Goal: Obtain resource: Download file/media

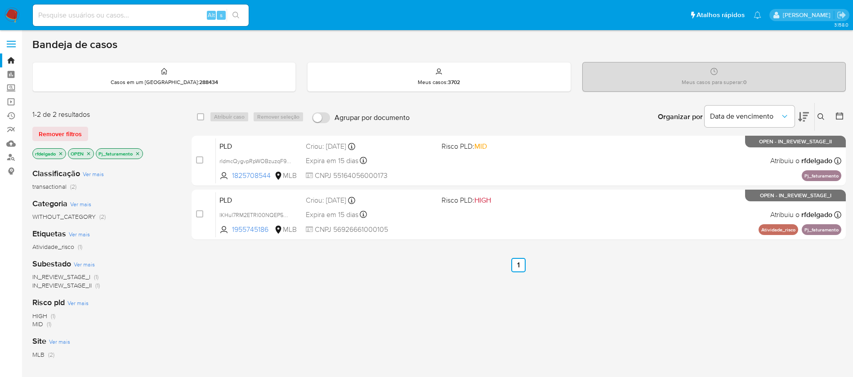
scroll to position [67, 0]
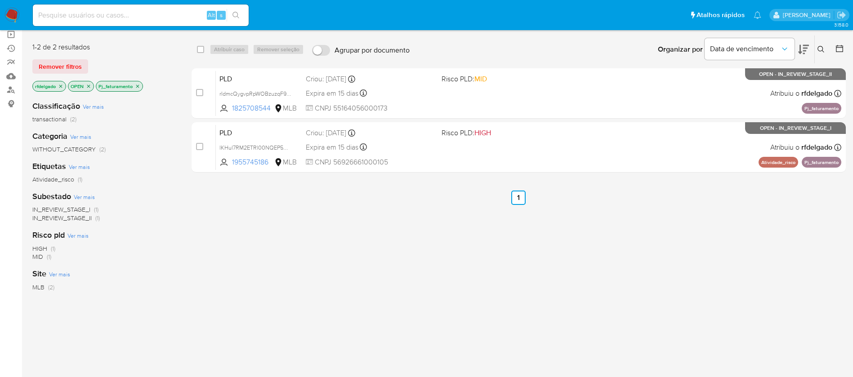
drag, startPoint x: 0, startPoint y: 0, endPoint x: 75, endPoint y: 290, distance: 299.4
drag, startPoint x: 75, startPoint y: 290, endPoint x: 715, endPoint y: 279, distance: 640.3
click at [715, 279] on div "select-all-cases-checkbox Atribuir caso Remover seleção Agrupar por documento O…" at bounding box center [519, 238] width 654 height 407
click at [566, 250] on div "select-all-cases-checkbox Atribuir caso Remover seleção Agrupar por documento O…" at bounding box center [519, 238] width 654 height 407
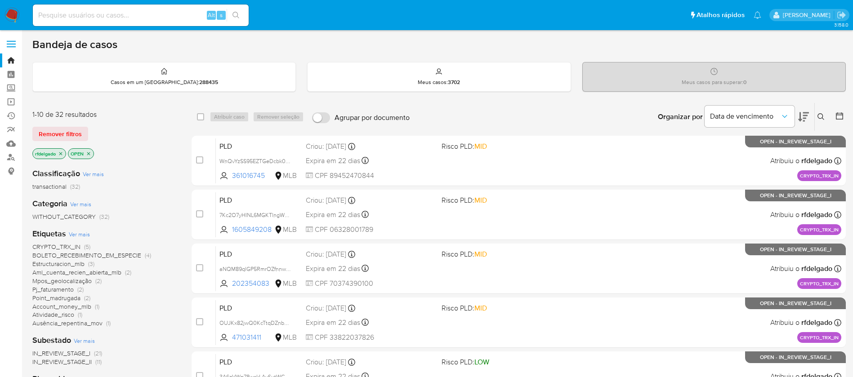
click at [71, 291] on span "Pj_faturamento" at bounding box center [52, 289] width 41 height 9
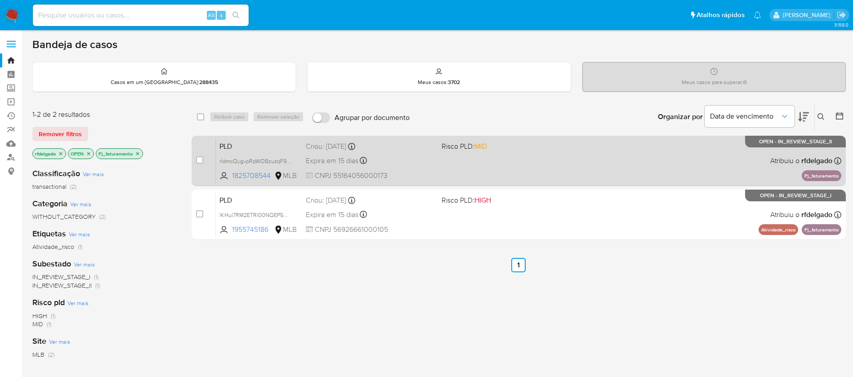
click at [610, 157] on div "PLD rIdmcQygvpRpWOBzuzqF9CWU 1825708544 MLB Risco PLD: MID Criou: 12/08/2025 Cr…" at bounding box center [528, 160] width 625 height 45
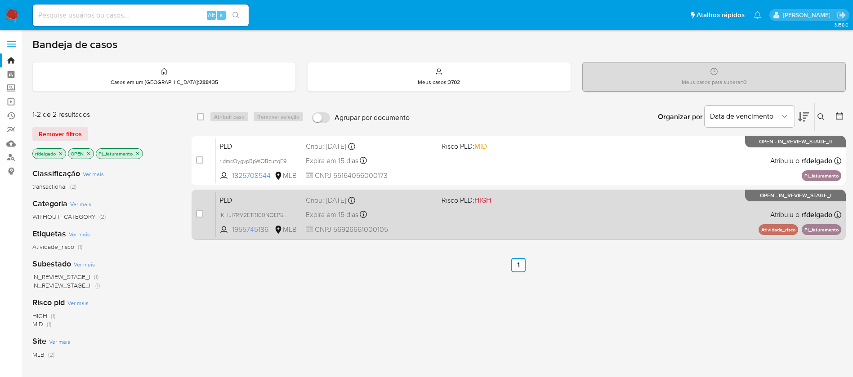
click at [557, 221] on div "PLD lKHul7RM2ETRl00NQEP5RhSF 1955745186 MLB Risco PLD: HIGH Criou: 12/08/2025 C…" at bounding box center [528, 214] width 625 height 45
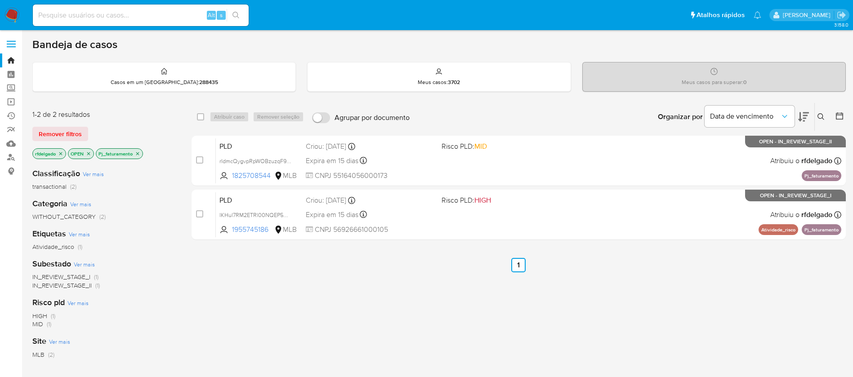
drag, startPoint x: 165, startPoint y: 155, endPoint x: 143, endPoint y: 210, distance: 59.7
click at [143, 214] on div "WITHOUT_CATEGORY (2)" at bounding box center [104, 217] width 145 height 9
click at [140, 153] on icon "close-filter" at bounding box center [137, 153] width 5 height 5
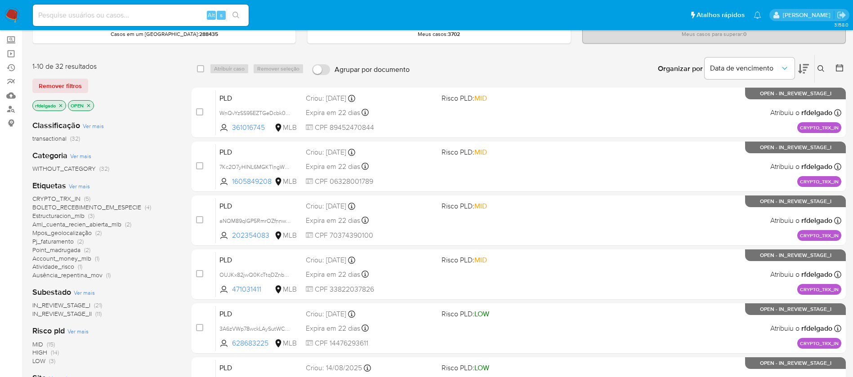
scroll to position [67, 0]
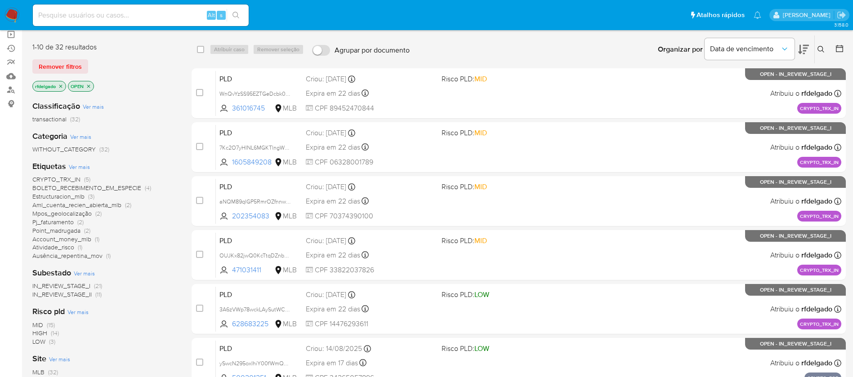
click at [78, 196] on span "Estructuracion_mlb" at bounding box center [58, 196] width 52 height 9
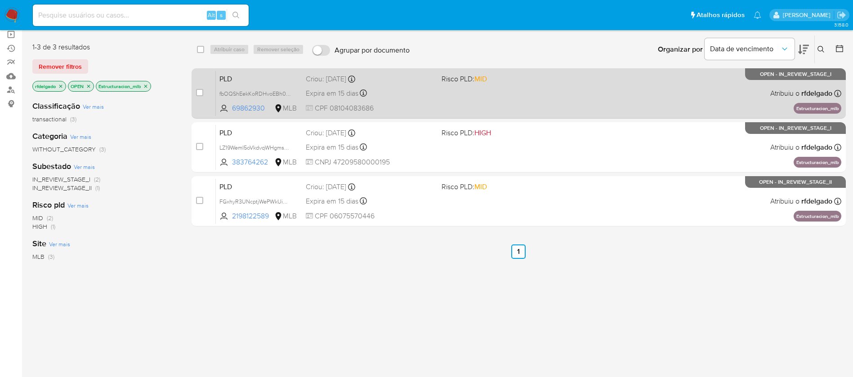
click at [440, 105] on div "PLD fbOQShEekKoRDHvoEBh0w10Y 69862930 MLB Risco PLD: MID Criou: 12/08/2025 Crio…" at bounding box center [528, 93] width 625 height 45
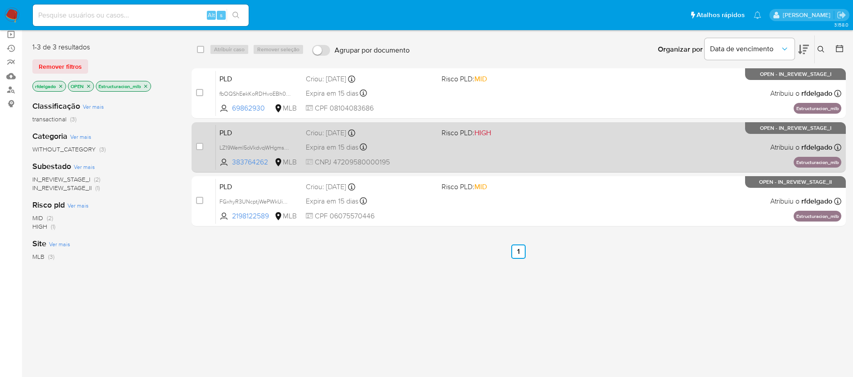
click at [530, 160] on div "PLD LZ19WemI5oVkdvqWHgmscQw8 383764262 MLB Risco PLD: HIGH Criou: 12/08/2025 Cr…" at bounding box center [528, 147] width 625 height 45
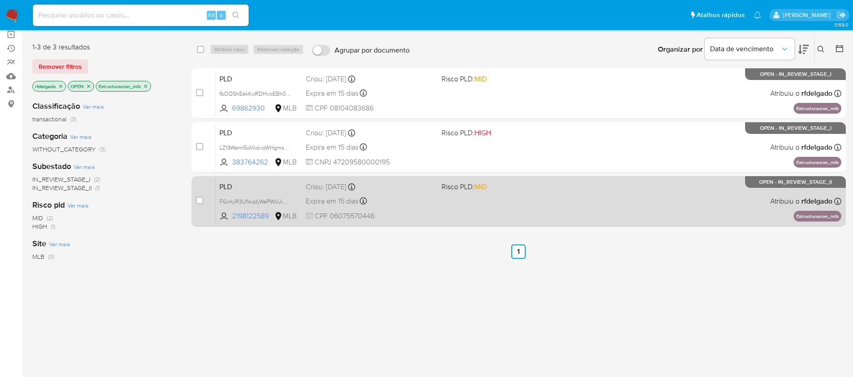
click at [573, 200] on div "PLD FGxhyR3UNcptjWePWkUiCndd 2198122589 MLB Risco PLD: MID Criou: 12/08/2025 Cr…" at bounding box center [528, 200] width 625 height 45
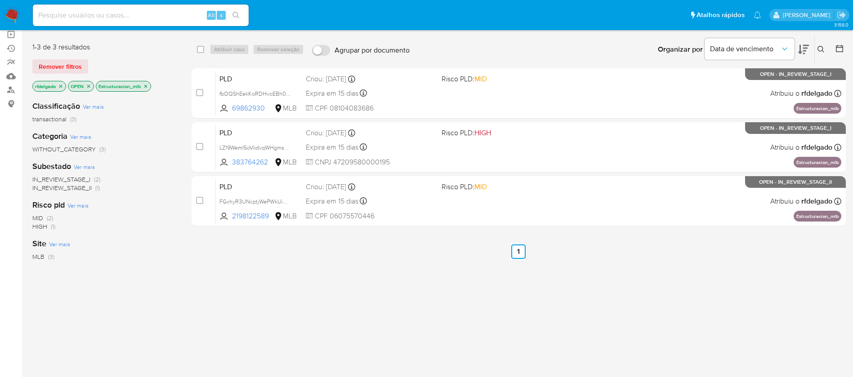
click at [14, 12] on img at bounding box center [11, 15] width 15 height 15
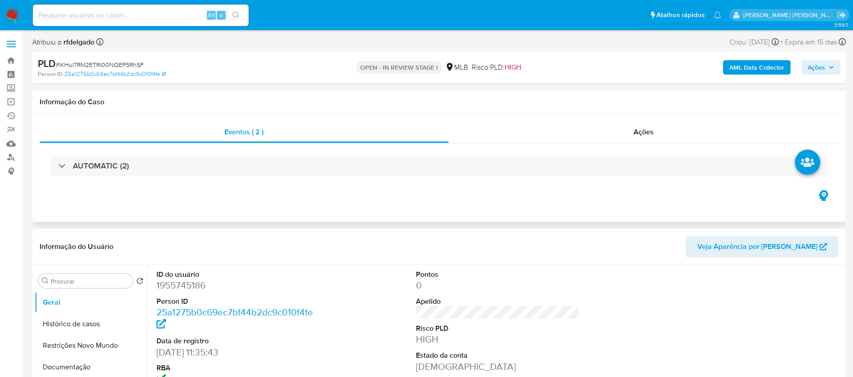
select select "10"
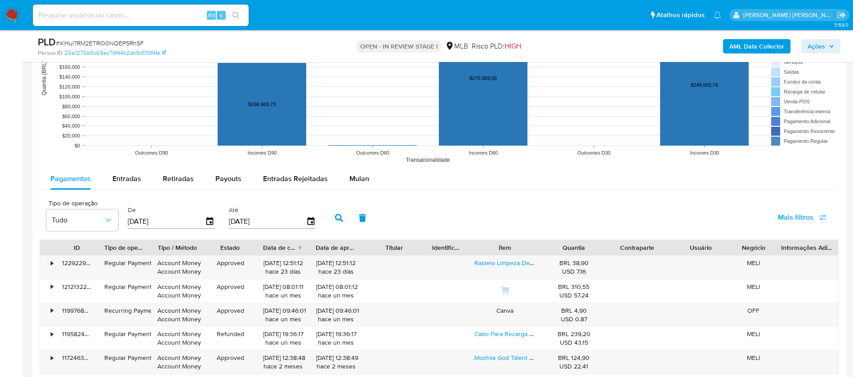
scroll to position [877, 0]
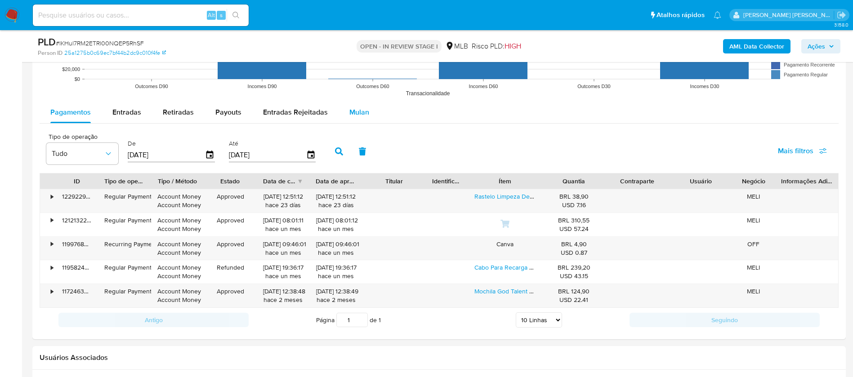
click at [365, 110] on span "Mulan" at bounding box center [359, 112] width 20 height 10
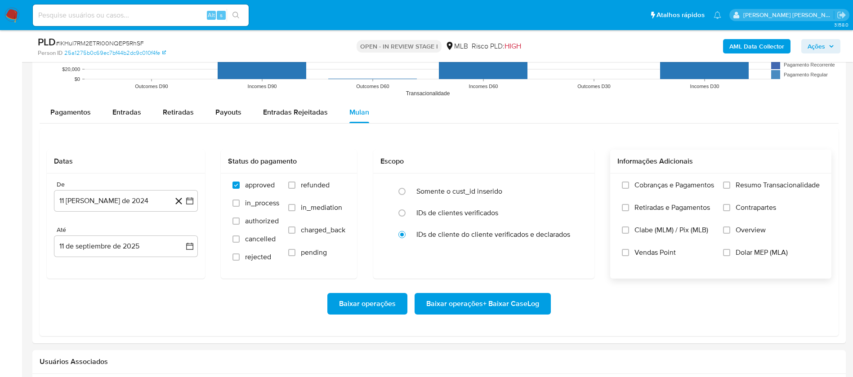
click at [775, 185] on span "Resumo Transacionalidade" at bounding box center [777, 185] width 84 height 9
click at [730, 185] on input "Resumo Transacionalidade" at bounding box center [726, 185] width 7 height 7
click at [662, 253] on span "Vendas Point" at bounding box center [654, 252] width 41 height 9
click at [629, 253] on input "Vendas Point" at bounding box center [625, 252] width 7 height 7
click at [127, 202] on button "11 [PERSON_NAME] de 2024" at bounding box center [126, 201] width 144 height 22
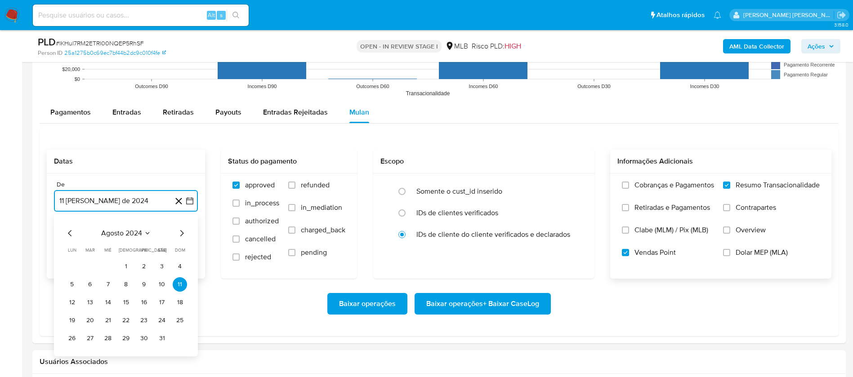
click at [130, 232] on span "agosto 2024" at bounding box center [121, 233] width 41 height 9
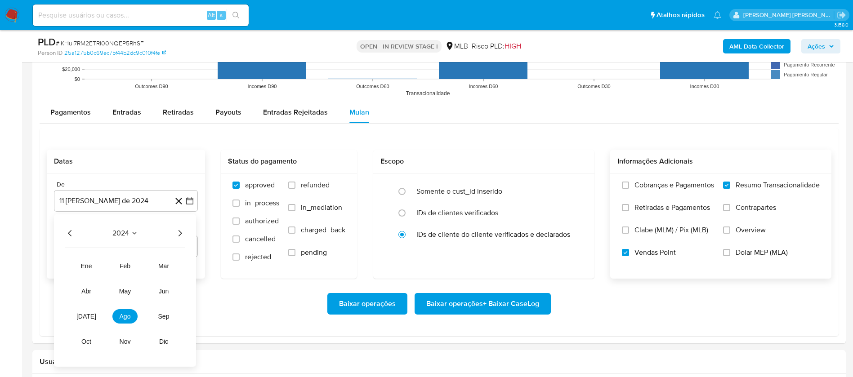
drag, startPoint x: 178, startPoint y: 233, endPoint x: 186, endPoint y: 230, distance: 8.9
click at [178, 233] on icon "Año siguiente" at bounding box center [179, 233] width 11 height 11
click at [87, 322] on button "[DATE]" at bounding box center [86, 316] width 25 height 14
click at [90, 262] on button "1" at bounding box center [90, 266] width 14 height 14
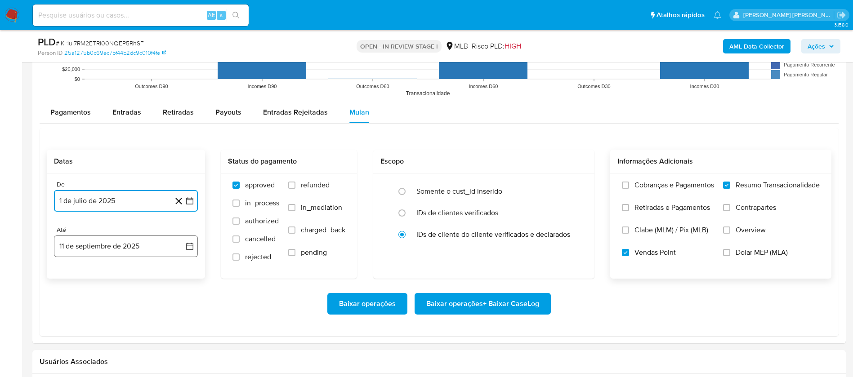
click at [98, 248] on button "11 de septiembre de 2025" at bounding box center [126, 247] width 144 height 22
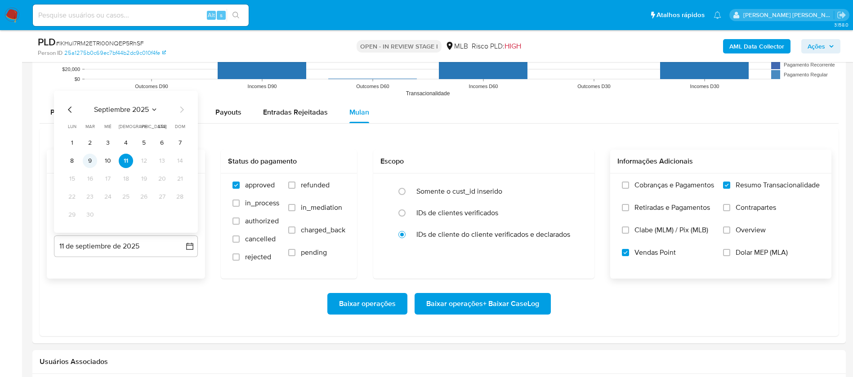
click at [93, 163] on button "9" at bounding box center [90, 161] width 14 height 14
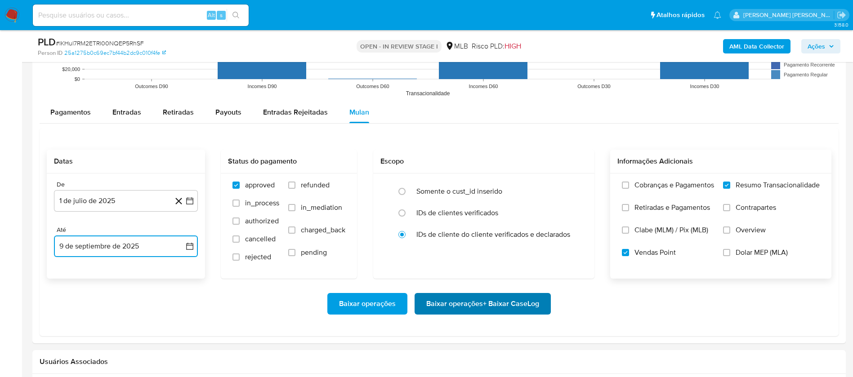
click at [508, 303] on span "Baixar operações + Baixar CaseLog" at bounding box center [482, 304] width 113 height 20
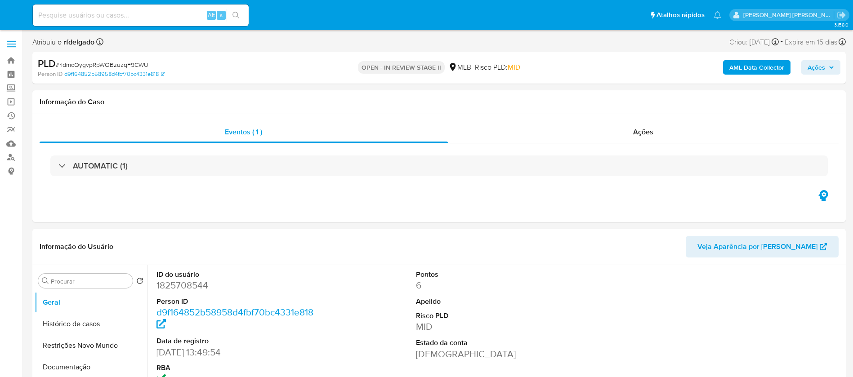
select select "10"
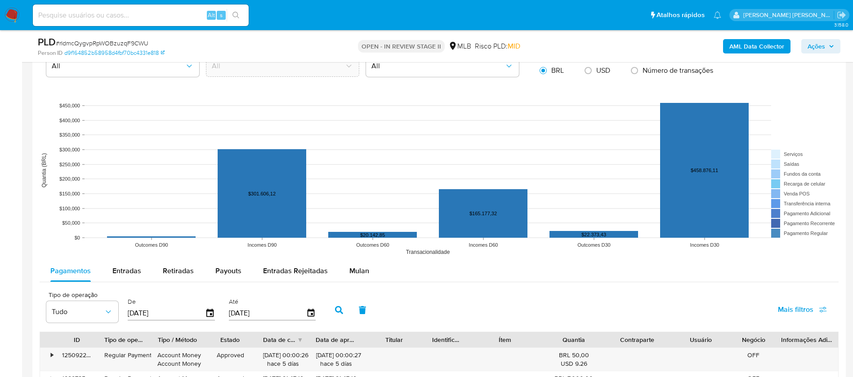
scroll to position [809, 0]
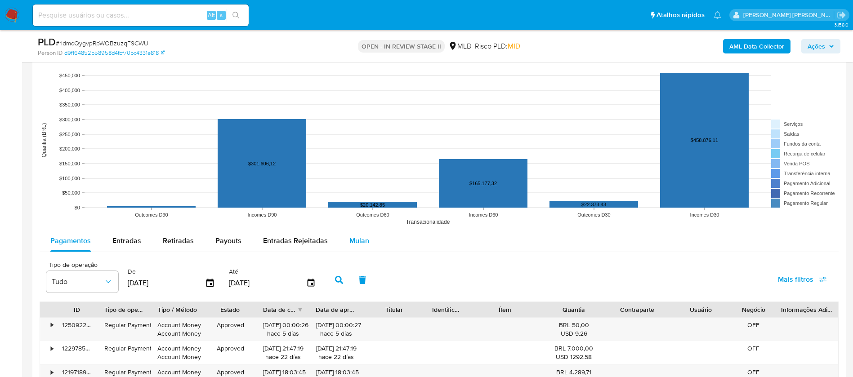
click at [353, 239] on span "Mulan" at bounding box center [359, 241] width 20 height 10
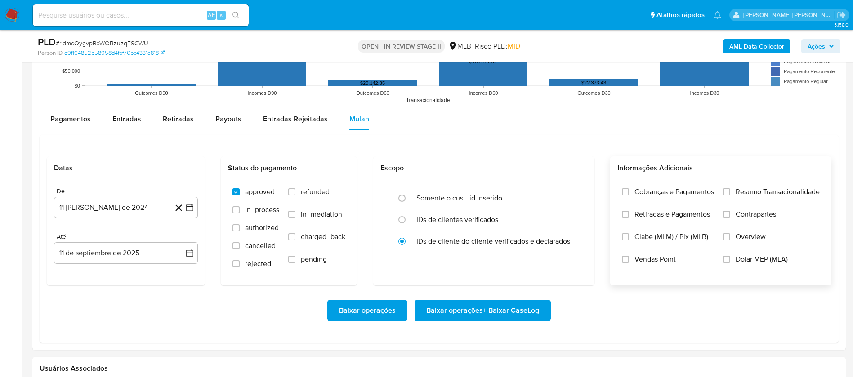
scroll to position [944, 0]
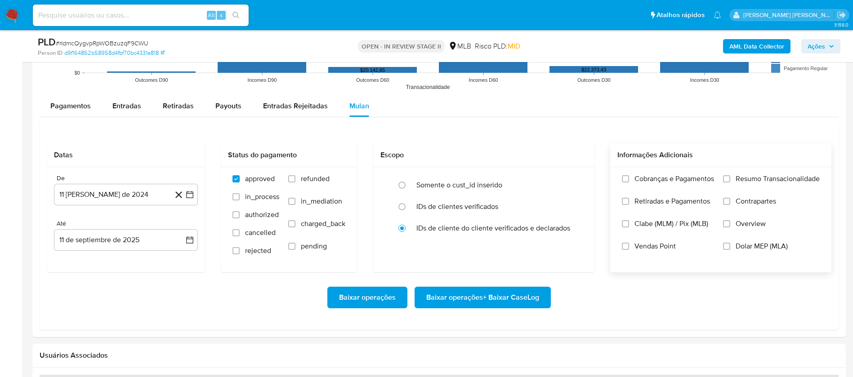
click at [778, 181] on span "Resumo Transacionalidade" at bounding box center [777, 178] width 84 height 9
click at [730, 181] on input "Resumo Transacionalidade" at bounding box center [726, 178] width 7 height 7
click at [640, 252] on label "Vendas Point" at bounding box center [668, 253] width 92 height 22
click at [629, 250] on input "Vendas Point" at bounding box center [625, 246] width 7 height 7
click at [86, 192] on button "11 [PERSON_NAME] de 2024" at bounding box center [126, 195] width 144 height 22
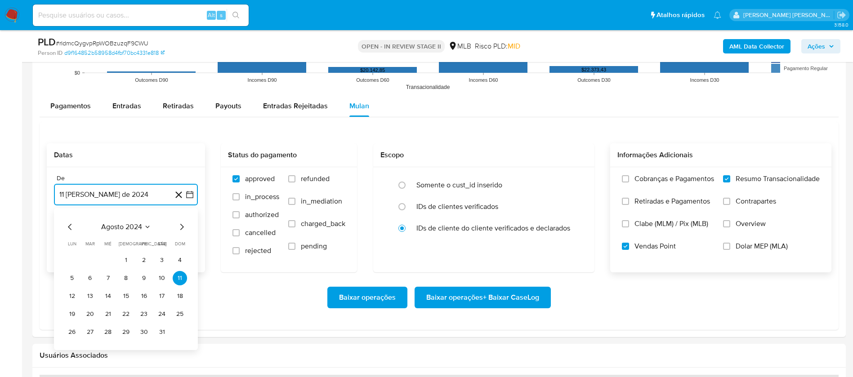
click at [127, 226] on span "agosto 2024" at bounding box center [121, 227] width 41 height 9
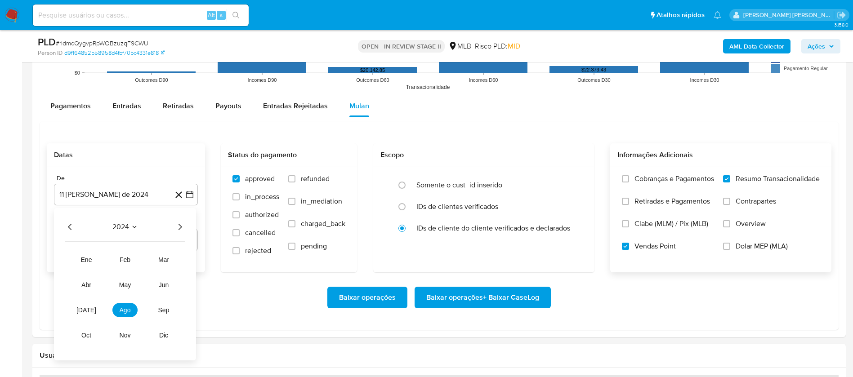
click at [183, 222] on icon "Año siguiente" at bounding box center [179, 227] width 11 height 11
click at [87, 311] on span "[DATE]" at bounding box center [86, 310] width 20 height 7
click at [89, 256] on button "1" at bounding box center [90, 260] width 14 height 14
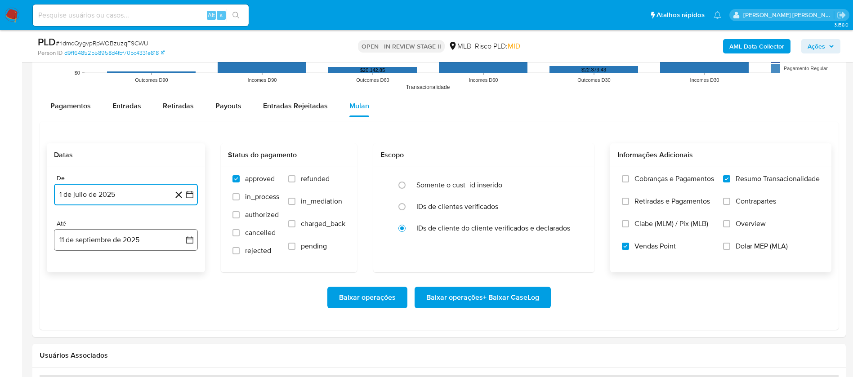
click at [106, 241] on button "11 de septiembre de 2025" at bounding box center [126, 240] width 144 height 22
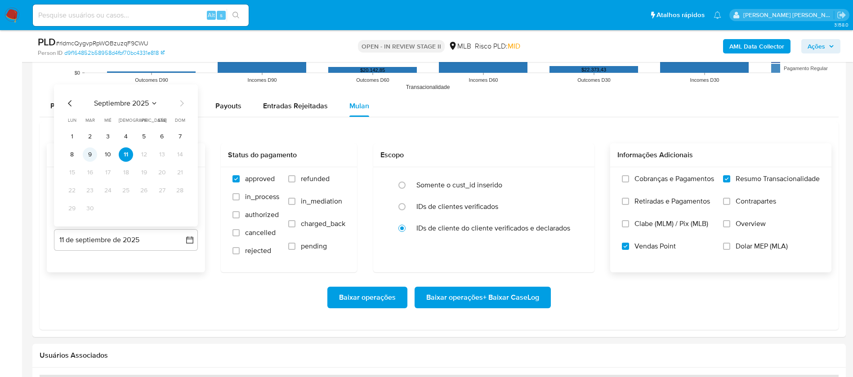
click at [87, 153] on button "9" at bounding box center [90, 154] width 14 height 14
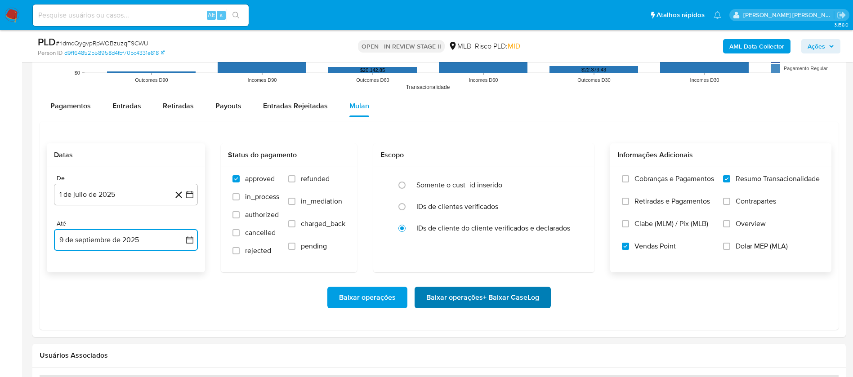
click at [509, 296] on span "Baixar operações + Baixar CaseLog" at bounding box center [482, 298] width 113 height 20
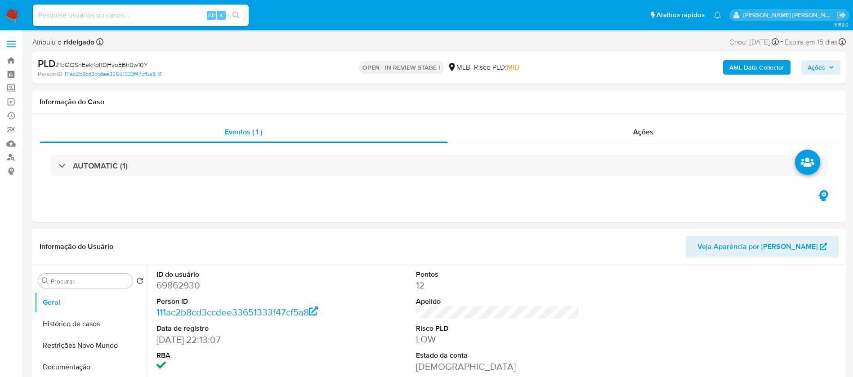
select select "10"
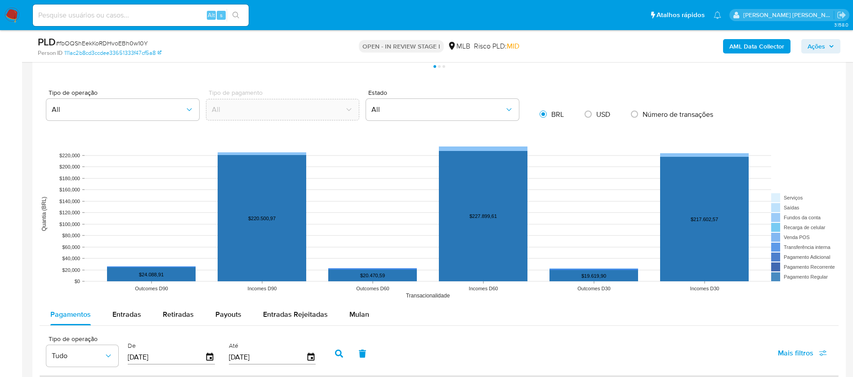
scroll to position [809, 0]
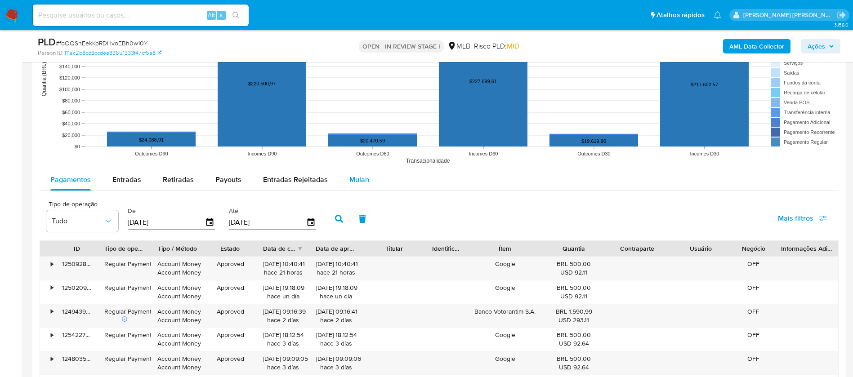
click at [353, 183] on span "Mulan" at bounding box center [359, 179] width 20 height 10
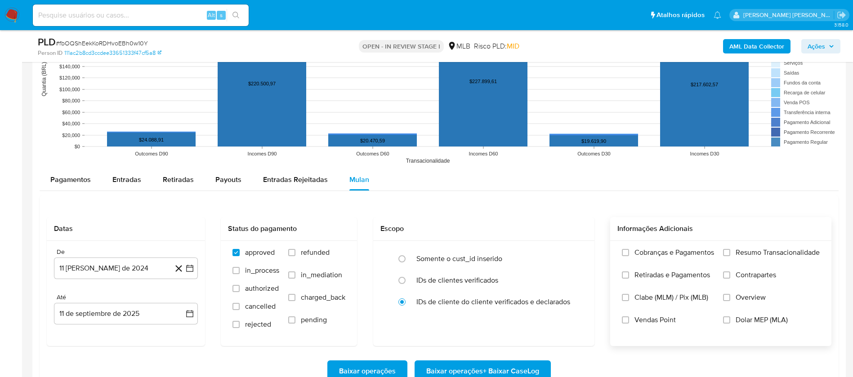
click at [782, 250] on span "Resumo Transacionalidade" at bounding box center [777, 252] width 84 height 9
click at [730, 250] on input "Resumo Transacionalidade" at bounding box center [726, 252] width 7 height 7
click at [637, 321] on span "Vendas Point" at bounding box center [654, 320] width 41 height 9
click at [629, 321] on input "Vendas Point" at bounding box center [625, 319] width 7 height 7
click at [143, 270] on button "11 [PERSON_NAME] de 2024" at bounding box center [126, 269] width 144 height 22
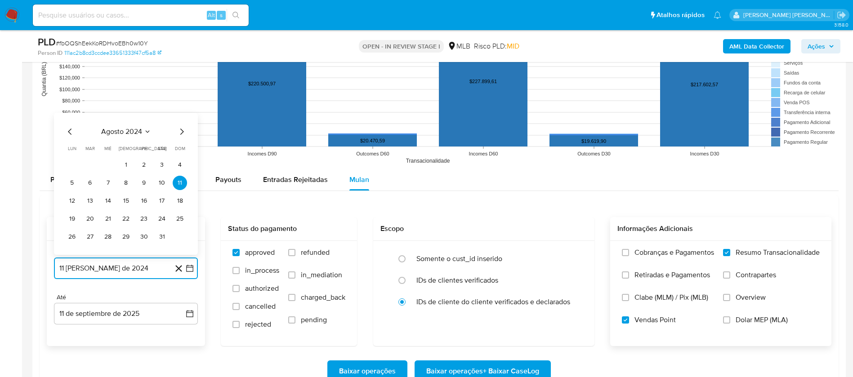
click at [128, 129] on span "agosto 2024" at bounding box center [121, 131] width 41 height 9
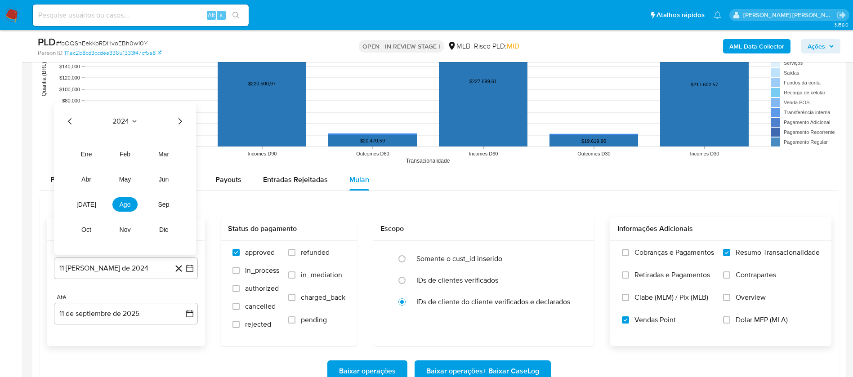
click at [180, 122] on icon "Año siguiente" at bounding box center [179, 121] width 11 height 11
click at [91, 206] on button "[DATE]" at bounding box center [86, 204] width 25 height 14
click at [88, 167] on button "1" at bounding box center [90, 165] width 14 height 14
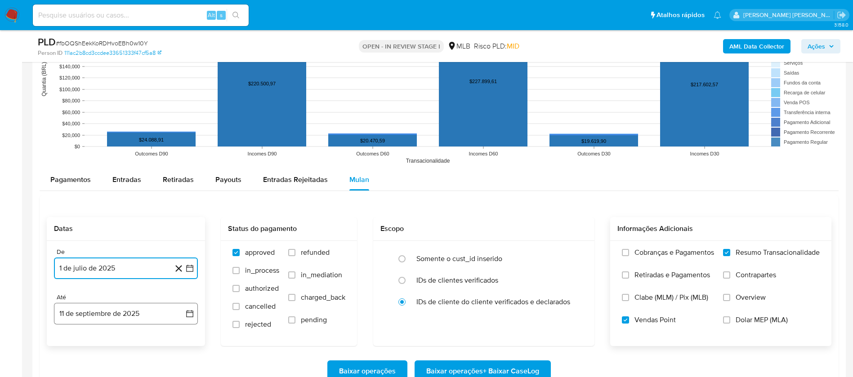
click at [163, 309] on button "11 de septiembre de 2025" at bounding box center [126, 314] width 144 height 22
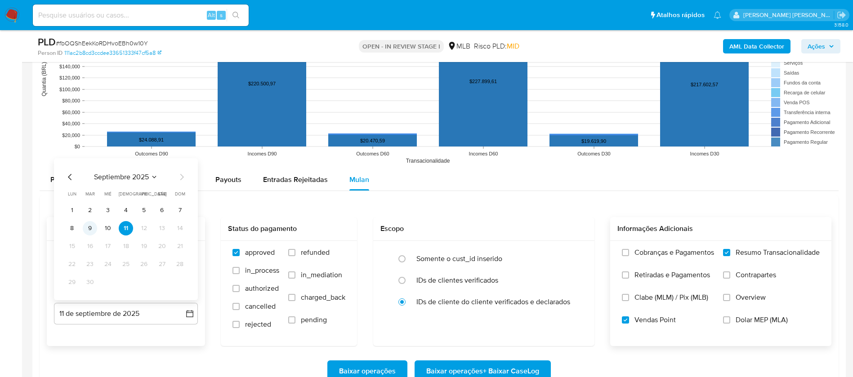
click at [89, 229] on button "9" at bounding box center [90, 228] width 14 height 14
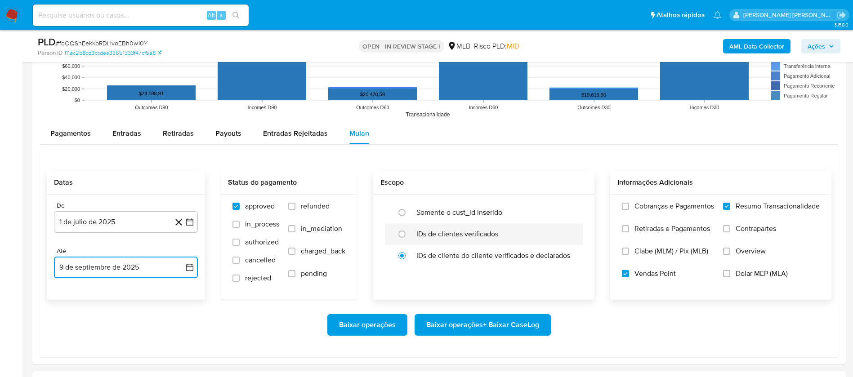
scroll to position [877, 0]
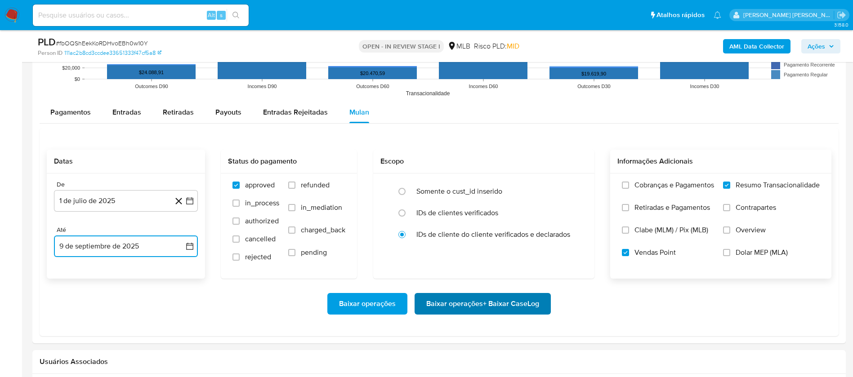
click at [466, 301] on span "Baixar operações + Baixar CaseLog" at bounding box center [482, 304] width 113 height 20
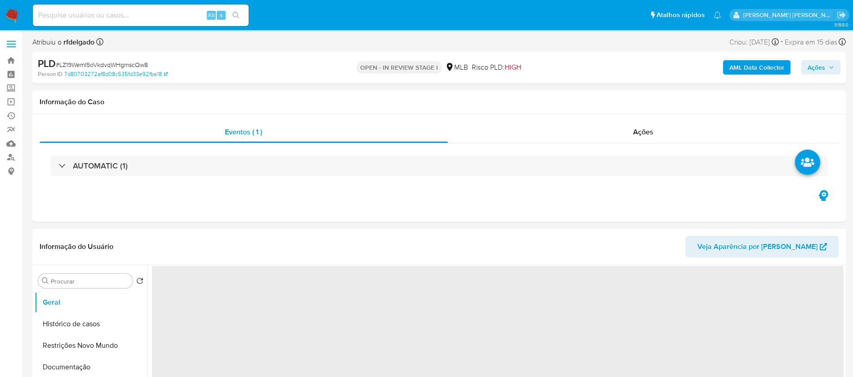
select select "10"
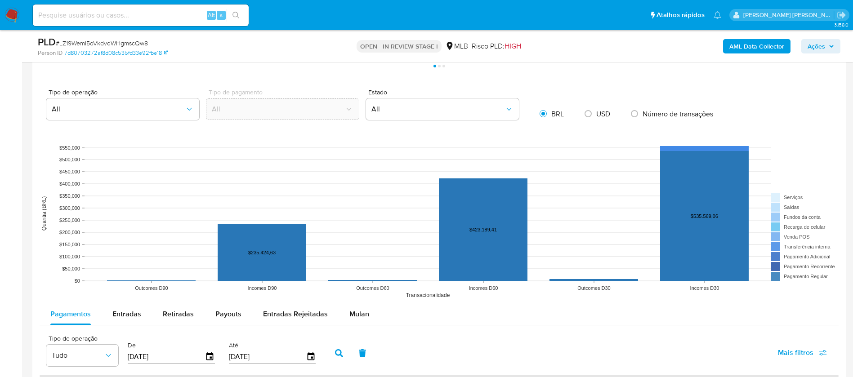
scroll to position [742, 0]
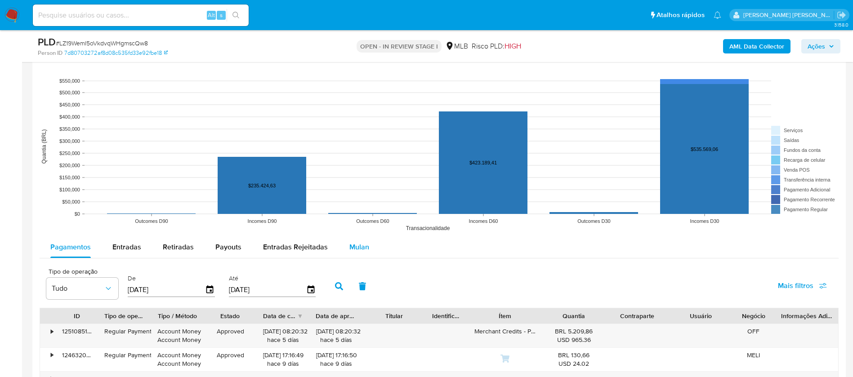
click at [360, 250] on span "Mulan" at bounding box center [359, 247] width 20 height 10
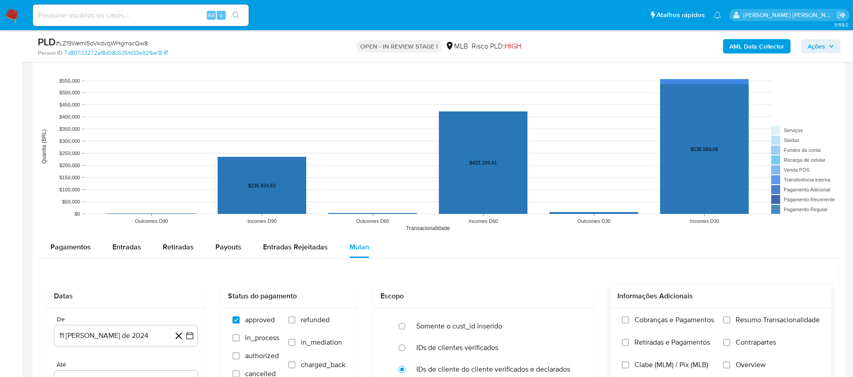
click at [780, 320] on span "Resumo Transacionalidade" at bounding box center [777, 320] width 84 height 9
click at [730, 320] on input "Resumo Transacionalidade" at bounding box center [726, 319] width 7 height 7
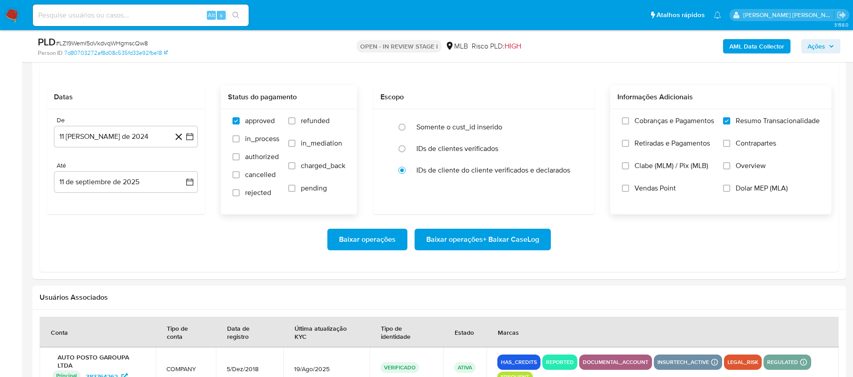
scroll to position [944, 0]
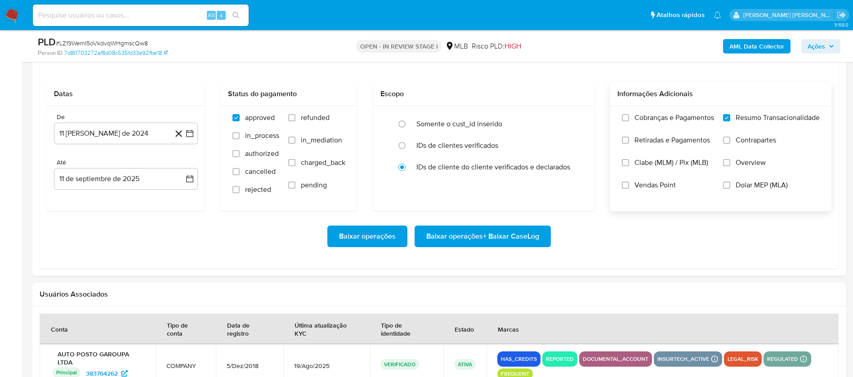
click at [649, 187] on span "Vendas Point" at bounding box center [654, 185] width 41 height 9
click at [629, 187] on input "Vendas Point" at bounding box center [625, 185] width 7 height 7
click at [129, 135] on button "11 [PERSON_NAME] de 2024" at bounding box center [126, 134] width 144 height 22
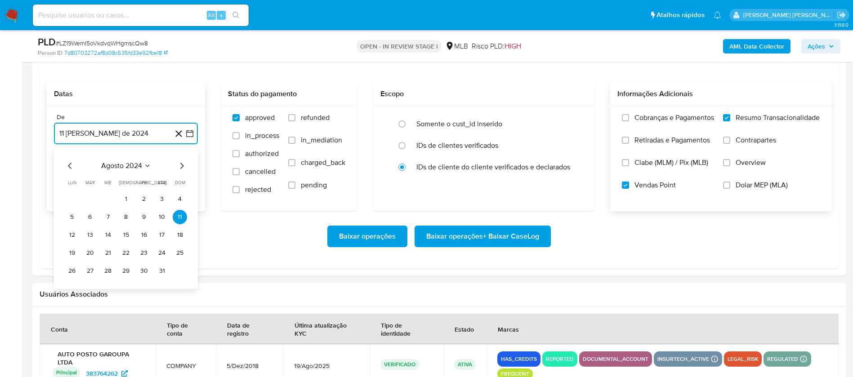
click at [134, 167] on span "agosto 2024" at bounding box center [121, 165] width 41 height 9
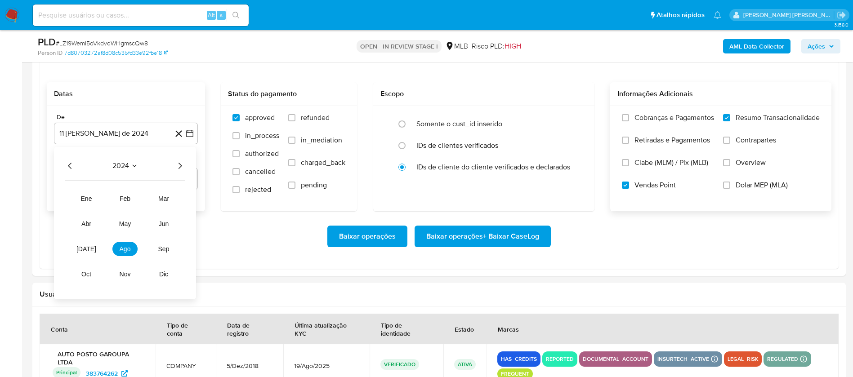
click at [182, 167] on icon "Año siguiente" at bounding box center [179, 165] width 11 height 11
click at [87, 249] on span "[DATE]" at bounding box center [86, 248] width 20 height 7
click at [89, 196] on button "1" at bounding box center [90, 199] width 14 height 14
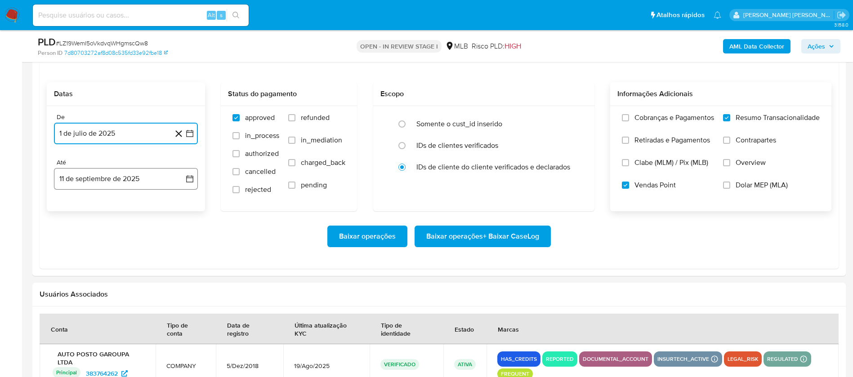
click at [106, 170] on button "11 de septiembre de 2025" at bounding box center [126, 179] width 144 height 22
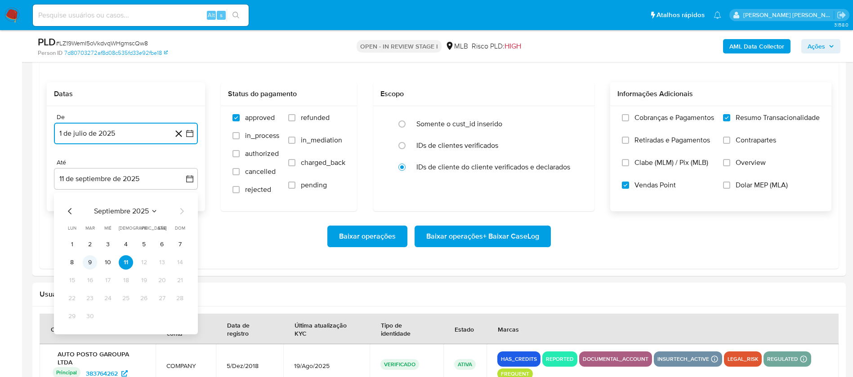
click at [89, 262] on button "9" at bounding box center [90, 262] width 14 height 14
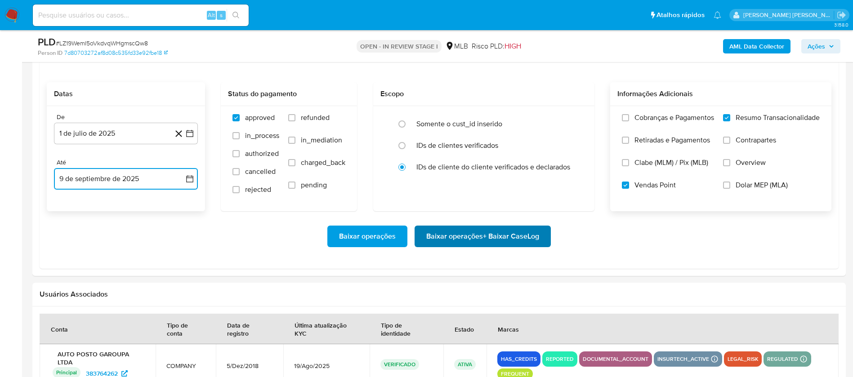
click at [473, 239] on span "Baixar operações + Baixar CaseLog" at bounding box center [482, 237] width 113 height 20
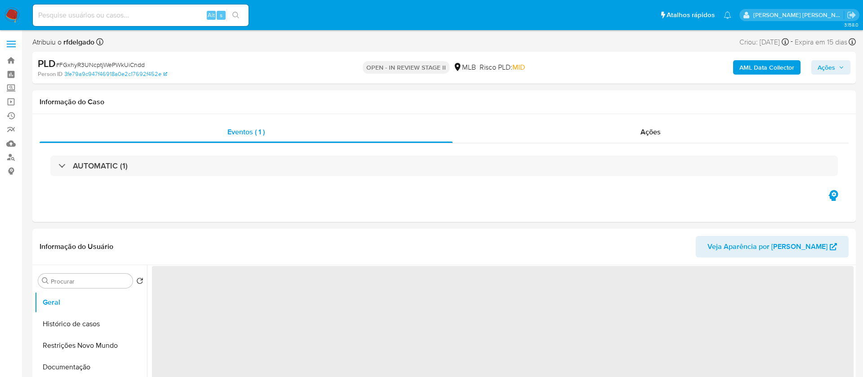
select select "10"
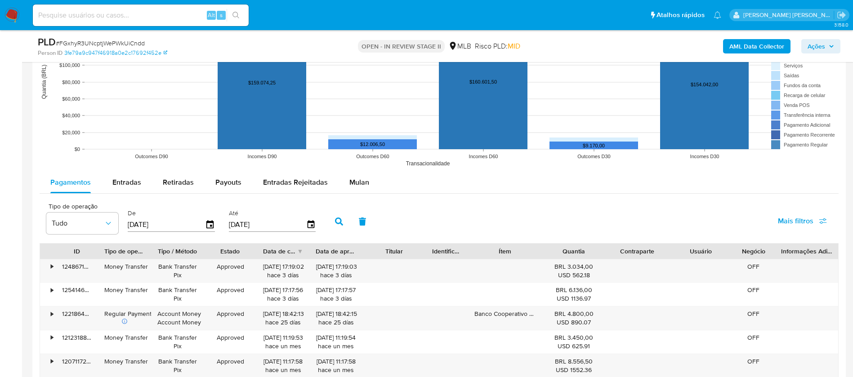
scroll to position [877, 0]
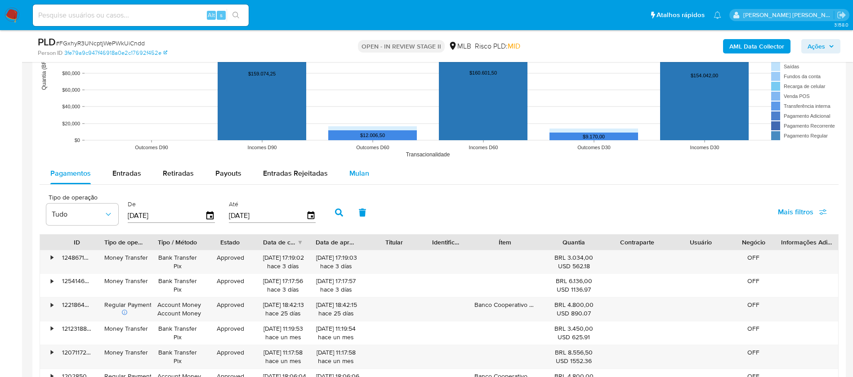
click at [359, 163] on div "Mulan" at bounding box center [359, 174] width 20 height 22
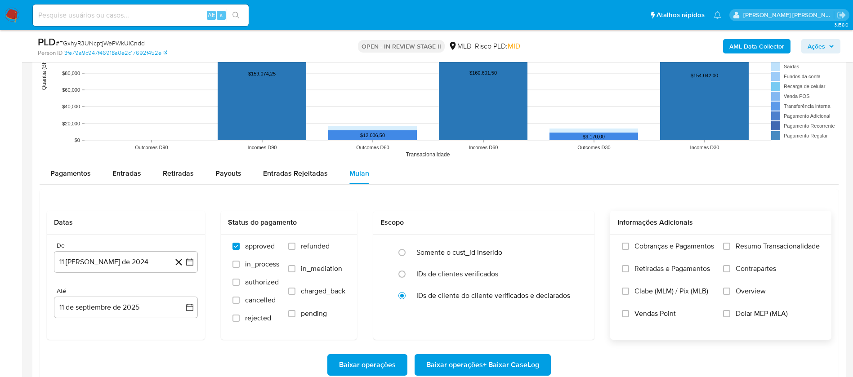
click at [801, 244] on span "Resumo Transacionalidade" at bounding box center [777, 246] width 84 height 9
click at [730, 244] on input "Resumo Transacionalidade" at bounding box center [726, 246] width 7 height 7
click at [657, 309] on span "Vendas Point" at bounding box center [654, 313] width 41 height 9
click at [629, 310] on input "Vendas Point" at bounding box center [625, 313] width 7 height 7
click at [123, 254] on button "11 [PERSON_NAME] de 2024" at bounding box center [126, 262] width 144 height 22
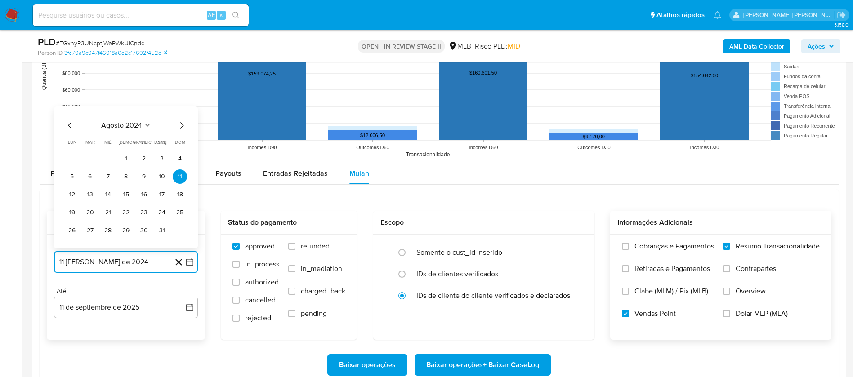
click at [130, 126] on span "agosto 2024" at bounding box center [121, 125] width 41 height 9
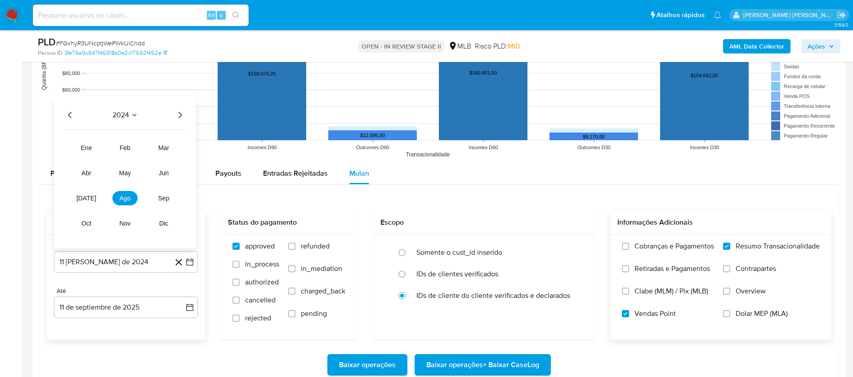
click at [178, 117] on icon "Año siguiente" at bounding box center [179, 115] width 11 height 11
click at [88, 197] on span "[DATE]" at bounding box center [86, 198] width 20 height 7
click at [89, 155] on button "1" at bounding box center [90, 159] width 14 height 14
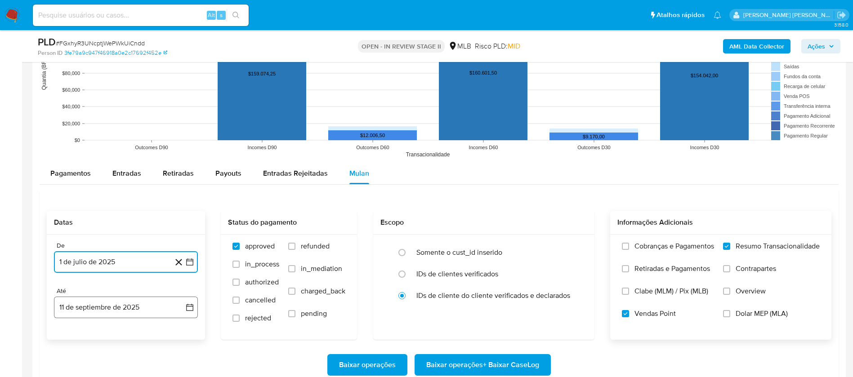
click at [136, 314] on button "11 de septiembre de 2025" at bounding box center [126, 308] width 144 height 22
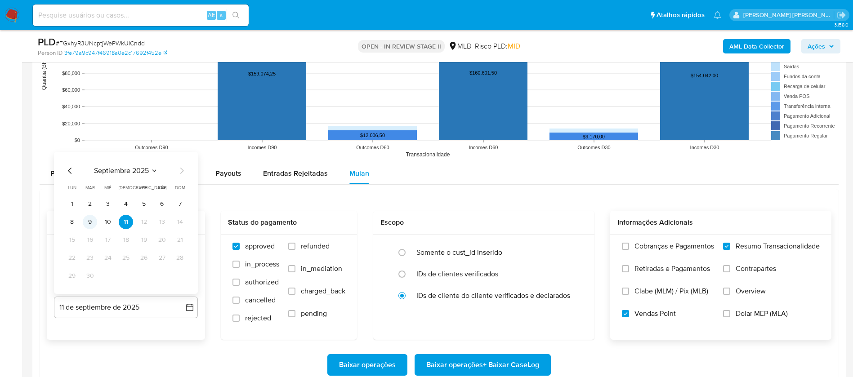
click at [93, 218] on button "9" at bounding box center [90, 222] width 14 height 14
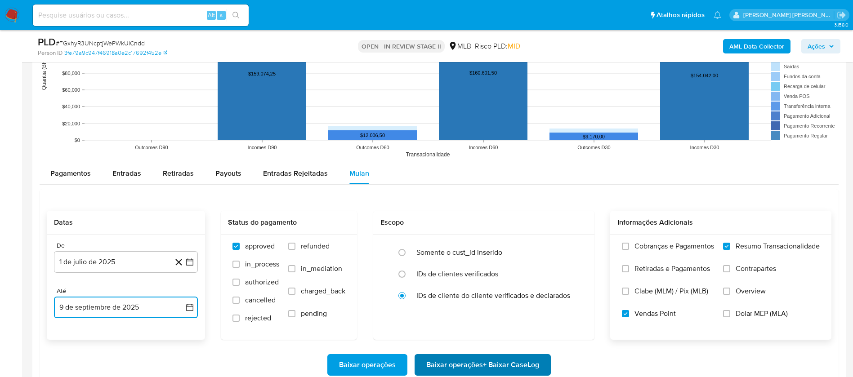
click at [449, 359] on span "Baixar operações + Baixar CaseLog" at bounding box center [482, 365] width 113 height 20
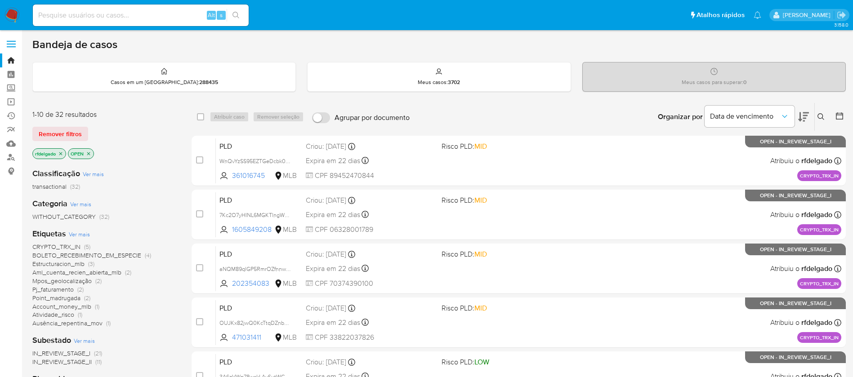
click at [71, 243] on span "CRYPTO_TRX_IN" at bounding box center [56, 246] width 48 height 9
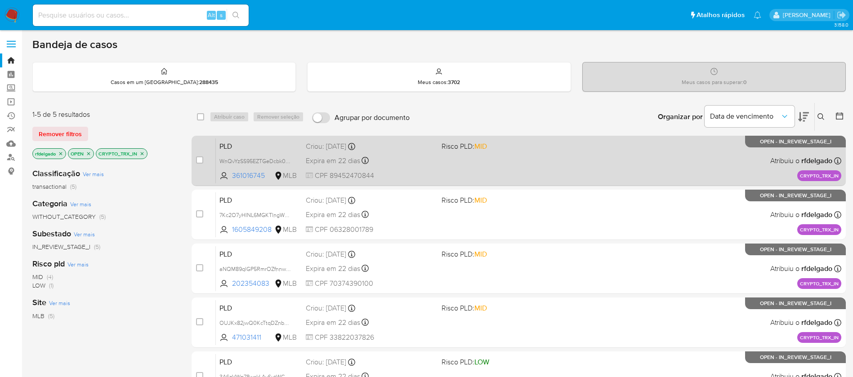
click at [473, 171] on div "PLD WnQvYzSS95EZTGeDcbk0Devx 361016745 MLB Risco PLD: MID Criou: [DATE] Criou: …" at bounding box center [528, 160] width 625 height 45
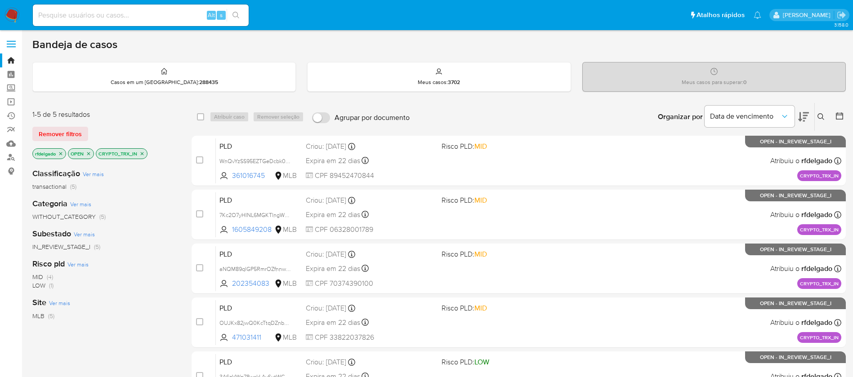
scroll to position [135, 0]
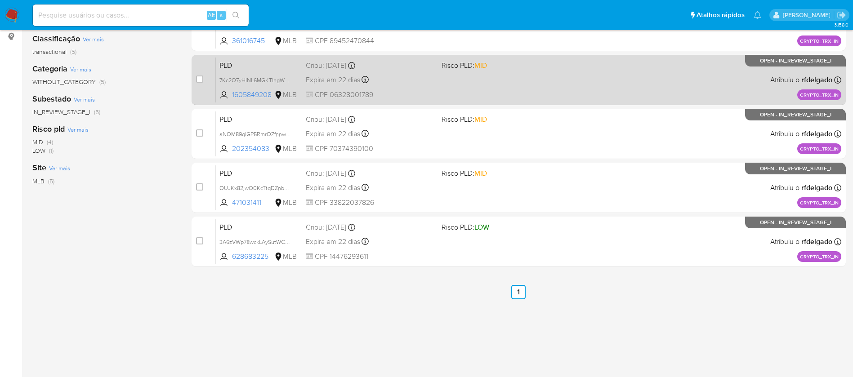
click at [383, 87] on div "PLD 7Kc2O7yHINL6MGKTlngWpadH 1605849208 MLB Risco PLD: MID Criou: [DATE] Criou:…" at bounding box center [528, 79] width 625 height 45
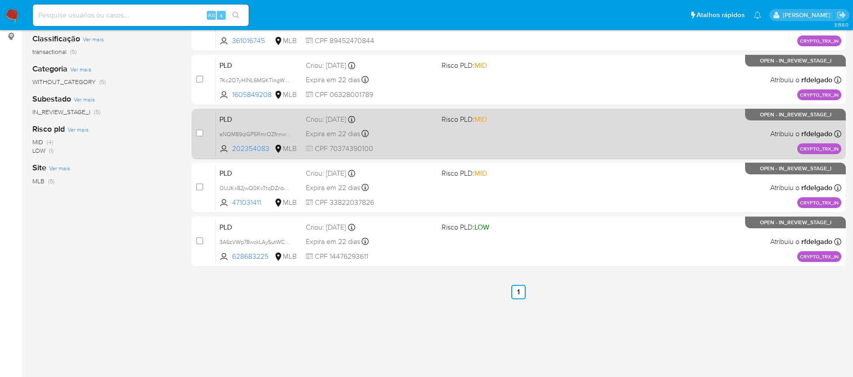
click at [410, 119] on div "Criou: [DATE] Criou: [DATE] 14:00:37" at bounding box center [370, 120] width 129 height 10
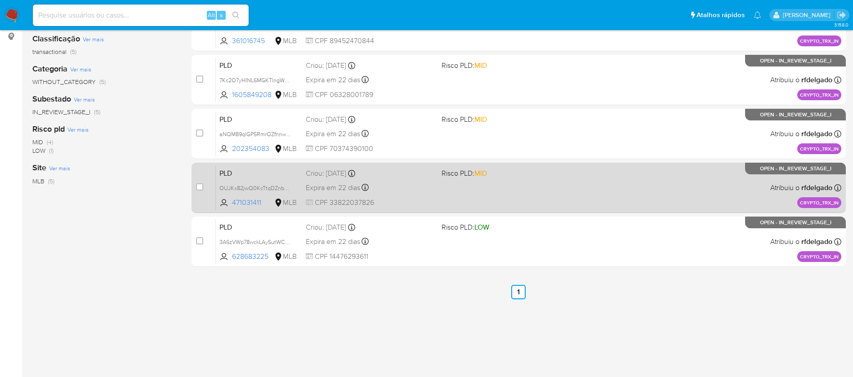
click at [407, 178] on div "Criou: [DATE] Criou: [DATE] 14:00:31" at bounding box center [370, 174] width 129 height 10
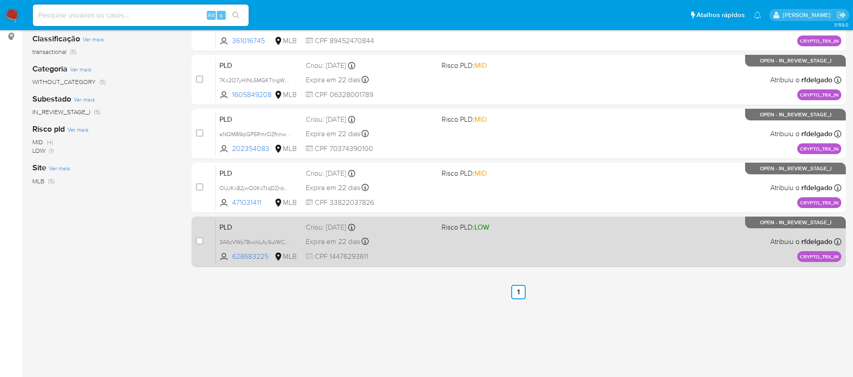
click at [431, 237] on div "Expira em 22 dias Expira em 03/10/2025 14:00:31" at bounding box center [370, 242] width 129 height 12
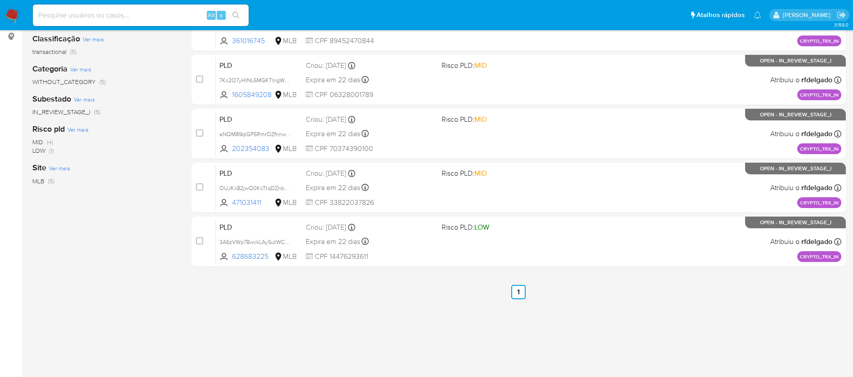
click at [12, 14] on img at bounding box center [11, 15] width 15 height 15
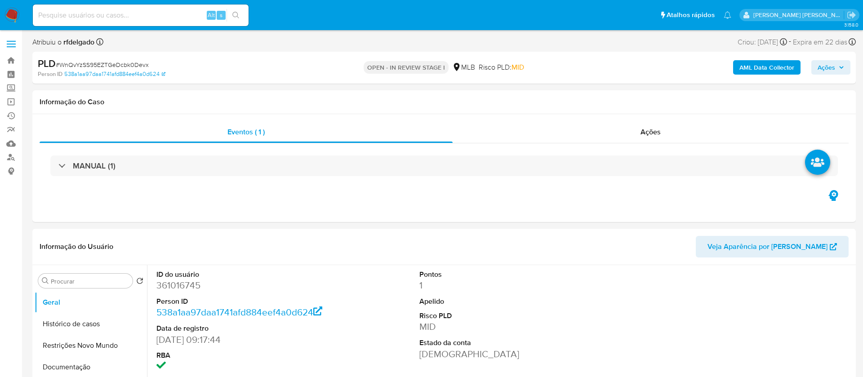
select select "10"
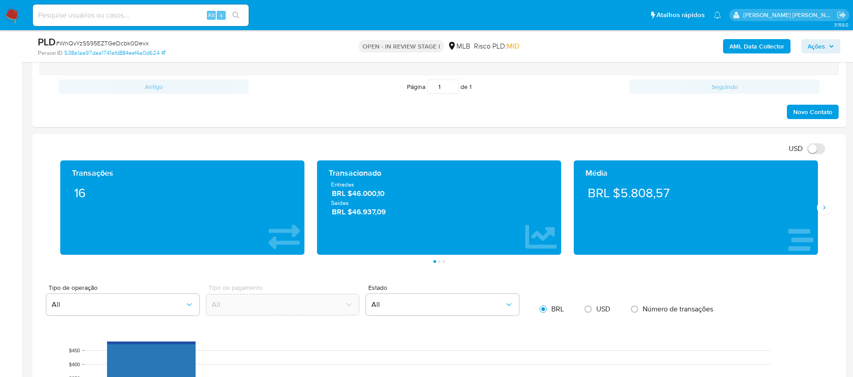
scroll to position [809, 0]
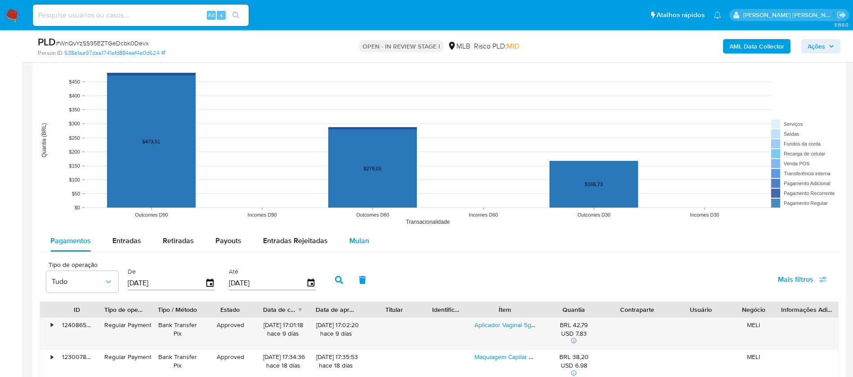
click at [357, 239] on span "Mulan" at bounding box center [359, 241] width 20 height 10
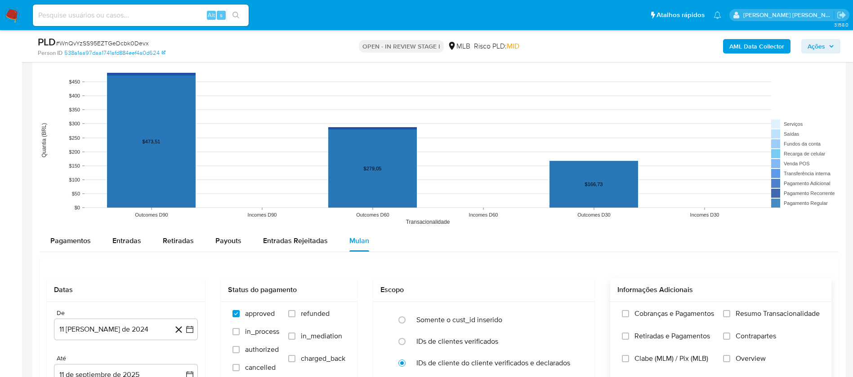
scroll to position [877, 0]
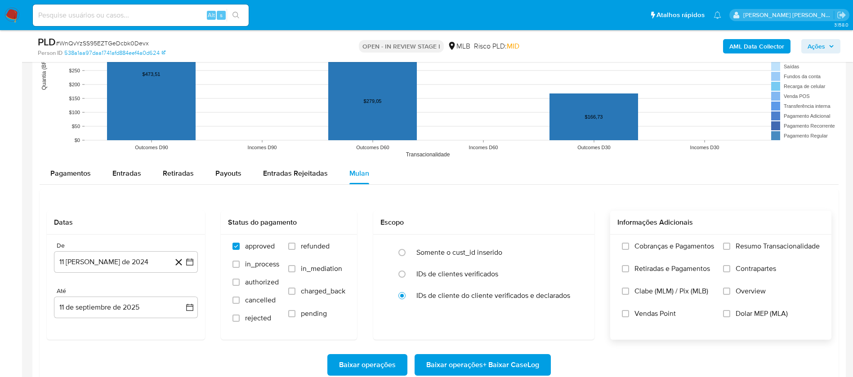
click at [771, 249] on span "Resumo Transacionalidade" at bounding box center [777, 246] width 84 height 9
click at [730, 249] on input "Resumo Transacionalidade" at bounding box center [726, 246] width 7 height 7
click at [658, 317] on span "Vendas Point" at bounding box center [654, 313] width 41 height 9
click at [629, 317] on input "Vendas Point" at bounding box center [625, 313] width 7 height 7
click at [89, 258] on button "11 [PERSON_NAME] de 2024" at bounding box center [126, 262] width 144 height 22
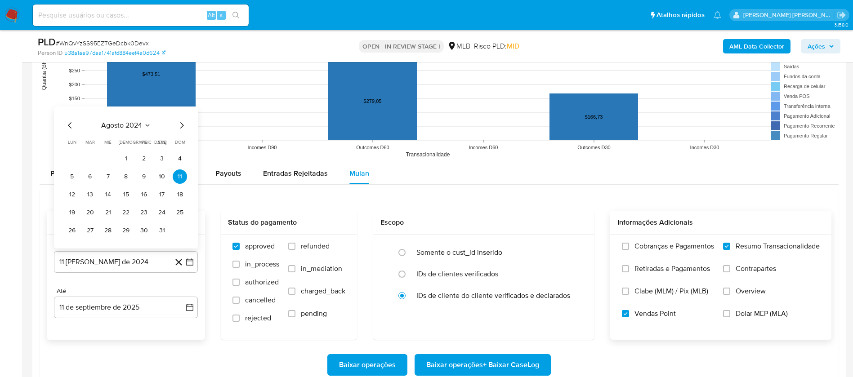
click at [128, 118] on div "agosto 2024 agosto 2024 lun lunes mar martes mié miércoles jue jueves vie viern…" at bounding box center [126, 178] width 144 height 142
click at [107, 125] on span "agosto 2024" at bounding box center [121, 125] width 41 height 9
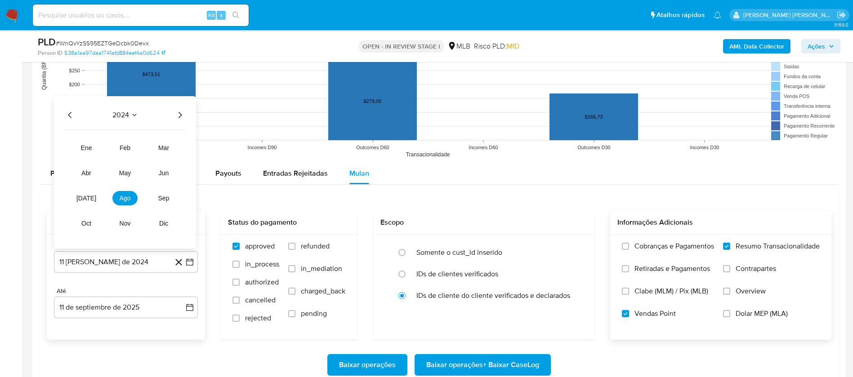
click at [177, 115] on icon "Año siguiente" at bounding box center [179, 115] width 11 height 11
click at [89, 200] on span "[DATE]" at bounding box center [86, 198] width 20 height 7
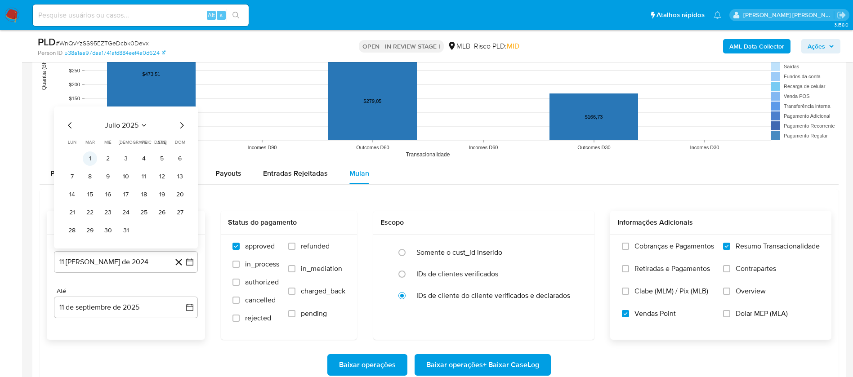
click at [88, 155] on button "1" at bounding box center [90, 159] width 14 height 14
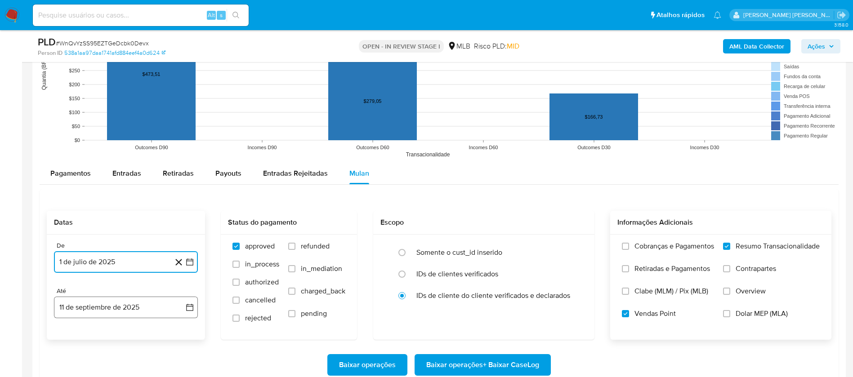
click at [121, 303] on button "11 de septiembre de 2025" at bounding box center [126, 308] width 144 height 22
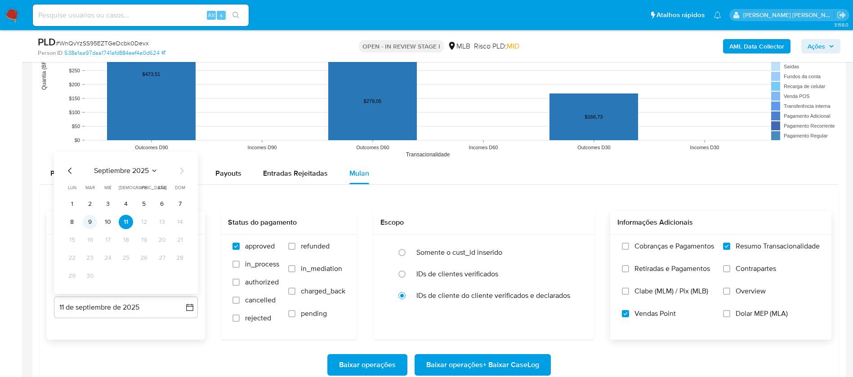
click at [90, 223] on button "9" at bounding box center [90, 222] width 14 height 14
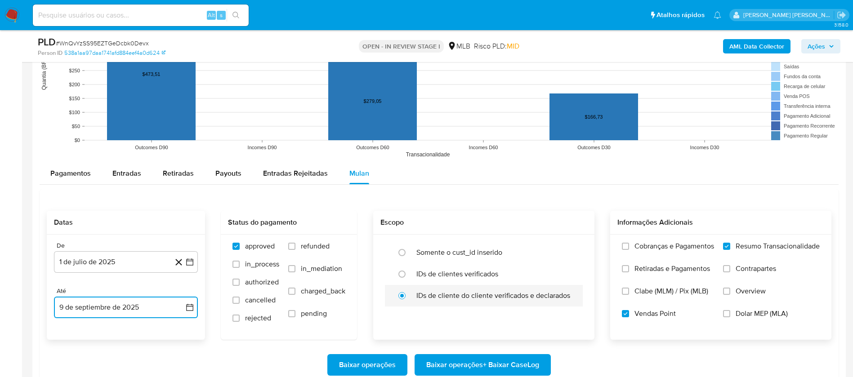
scroll to position [944, 0]
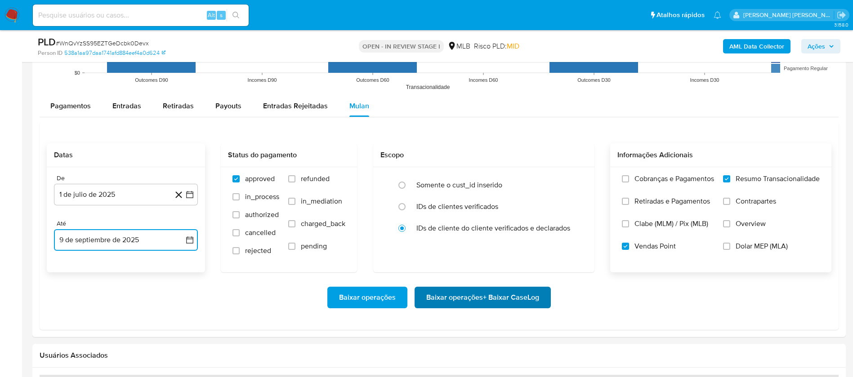
click at [481, 294] on span "Baixar operações + Baixar CaseLog" at bounding box center [482, 298] width 113 height 20
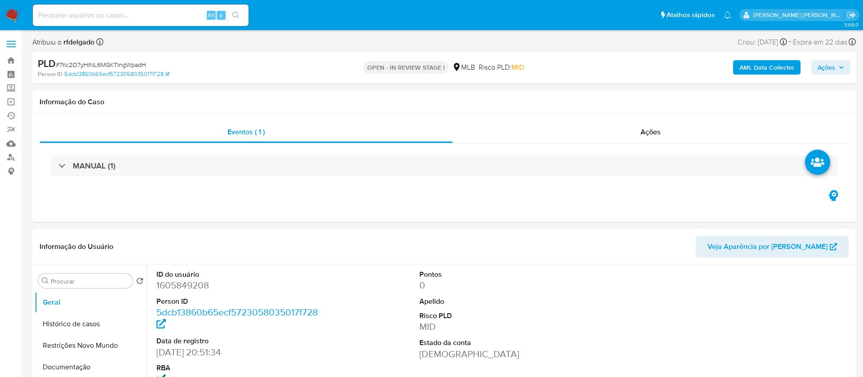
select select "10"
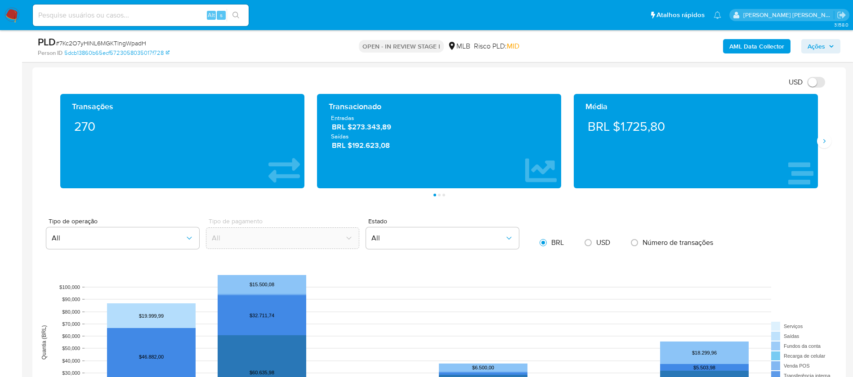
scroll to position [877, 0]
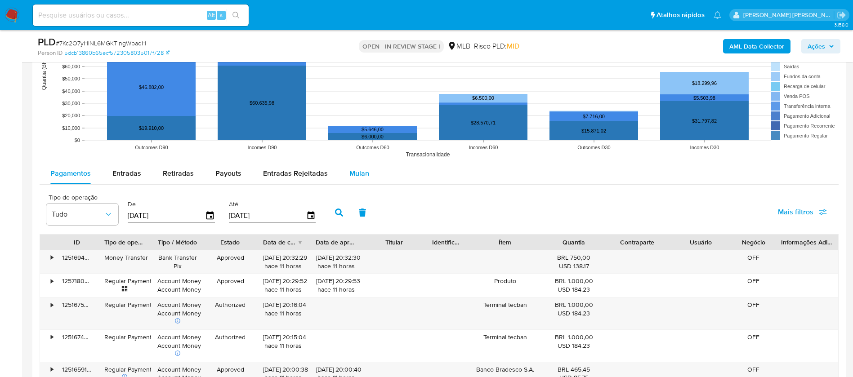
click at [361, 166] on div "Mulan" at bounding box center [359, 174] width 20 height 22
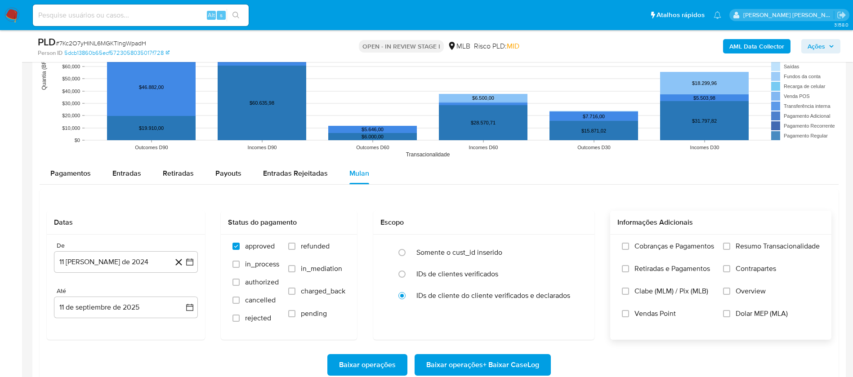
click at [751, 242] on span "Resumo Transacionalidade" at bounding box center [777, 246] width 84 height 9
click at [730, 243] on input "Resumo Transacionalidade" at bounding box center [726, 246] width 7 height 7
click at [648, 316] on span "Vendas Point" at bounding box center [654, 313] width 41 height 9
click at [629, 316] on input "Vendas Point" at bounding box center [625, 313] width 7 height 7
click at [142, 262] on button "11 [PERSON_NAME] de 2024" at bounding box center [126, 262] width 144 height 22
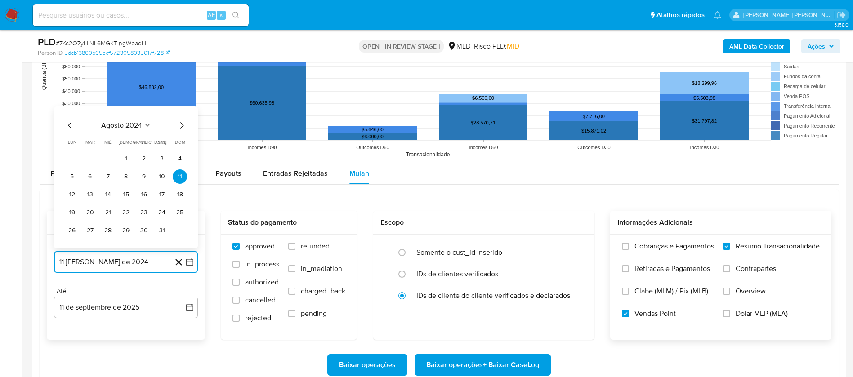
click at [122, 123] on span "agosto 2024" at bounding box center [121, 125] width 41 height 9
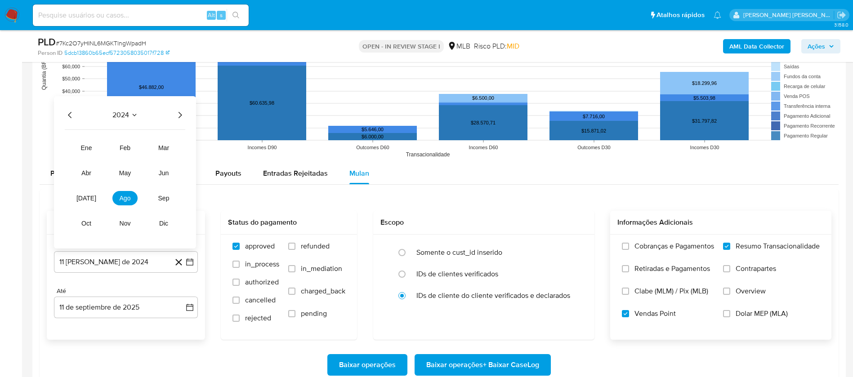
click at [181, 112] on icon "Año siguiente" at bounding box center [179, 115] width 11 height 11
click at [84, 198] on span "[DATE]" at bounding box center [86, 198] width 20 height 7
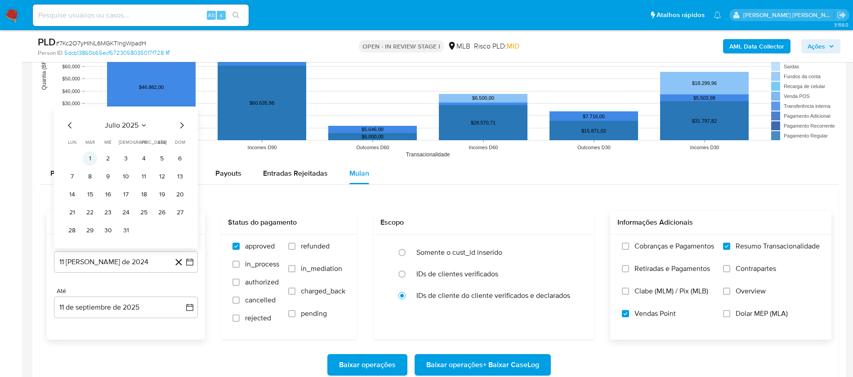
click at [89, 157] on button "1" at bounding box center [90, 159] width 14 height 14
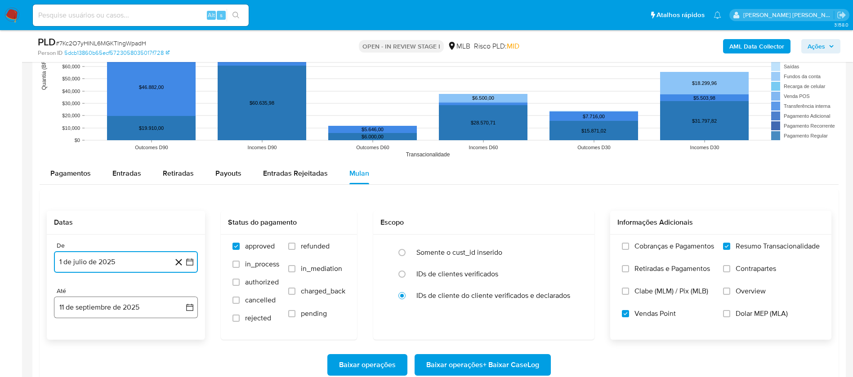
click at [137, 302] on button "11 de septiembre de 2025" at bounding box center [126, 308] width 144 height 22
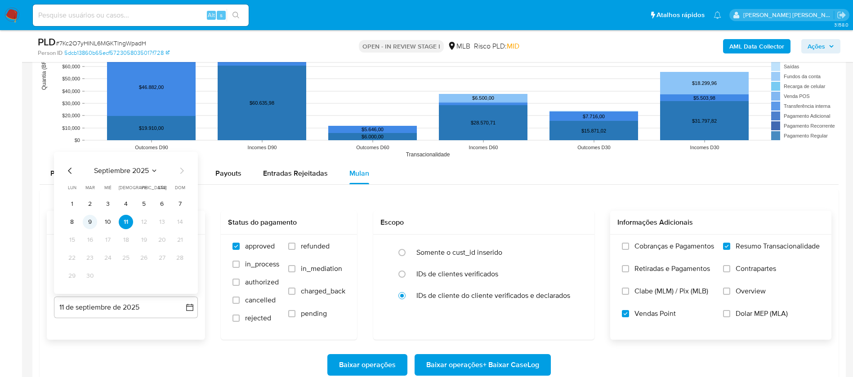
click at [91, 223] on button "9" at bounding box center [90, 222] width 14 height 14
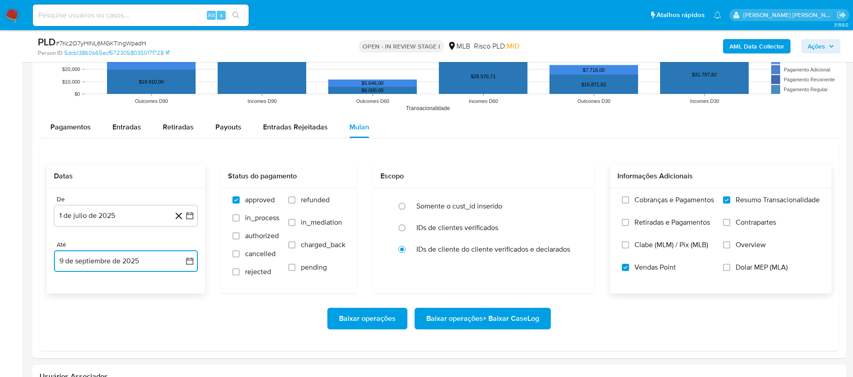
scroll to position [944, 0]
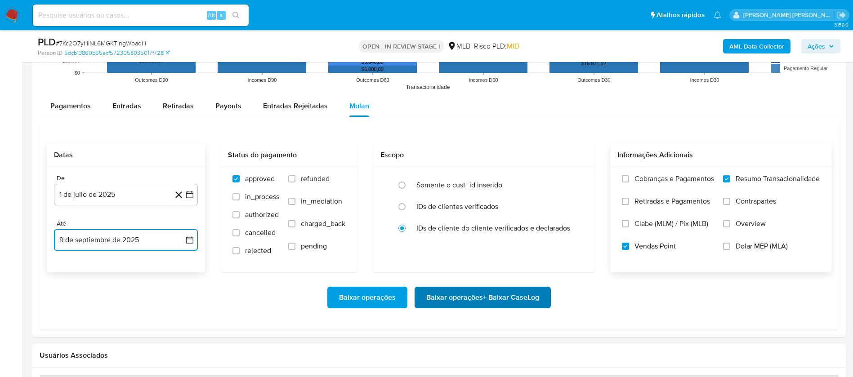
click at [509, 299] on span "Baixar operações + Baixar CaseLog" at bounding box center [482, 298] width 113 height 20
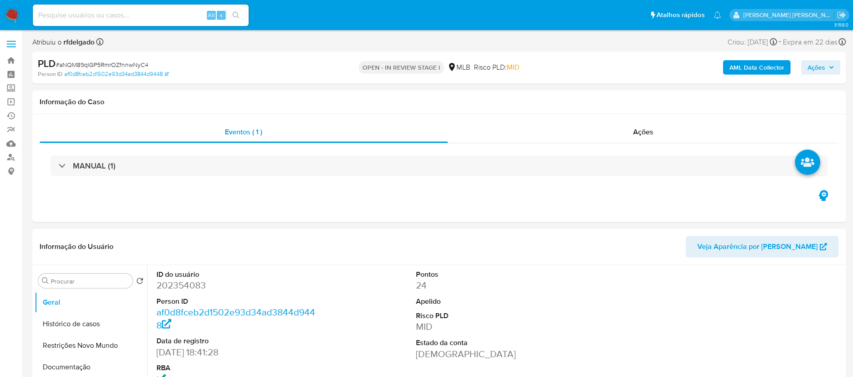
select select "10"
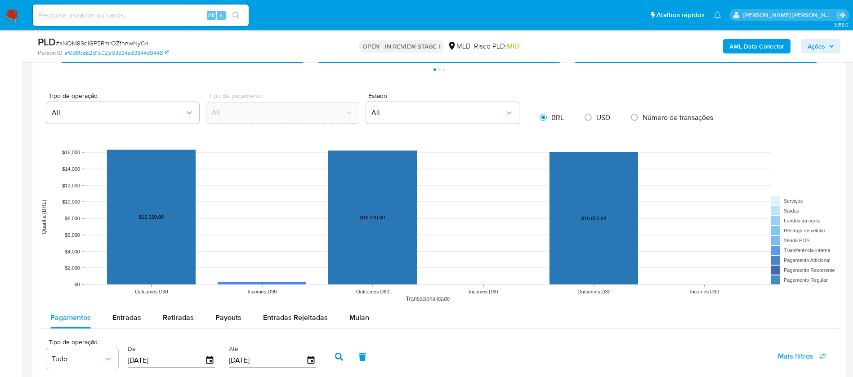
scroll to position [742, 0]
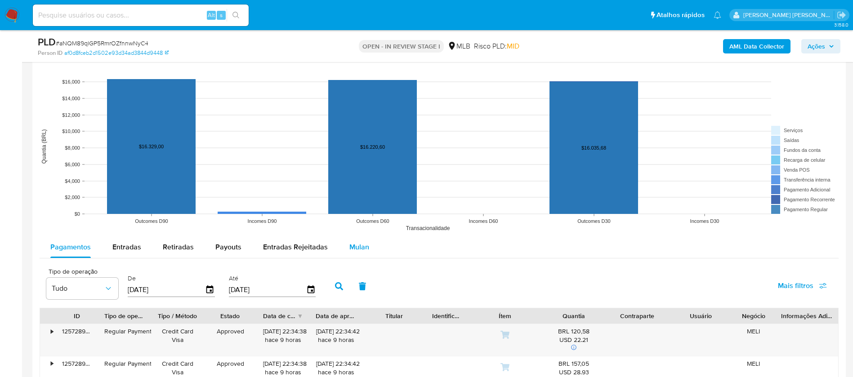
click at [361, 245] on span "Mulan" at bounding box center [359, 247] width 20 height 10
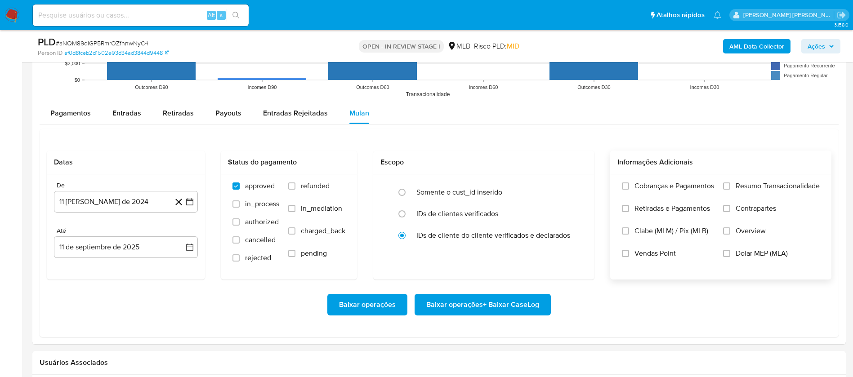
scroll to position [877, 0]
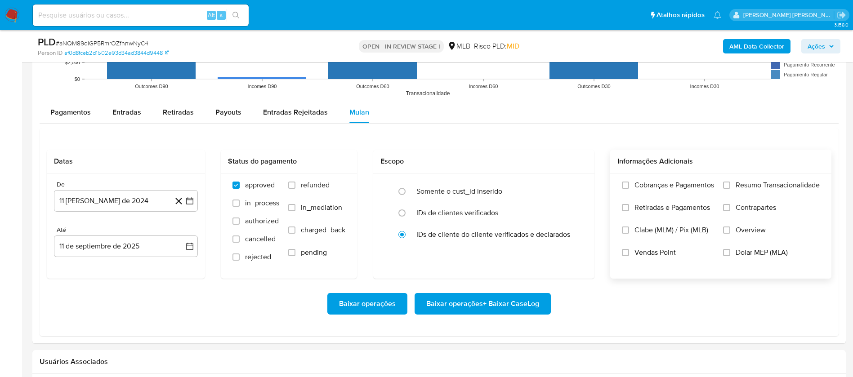
click at [753, 187] on span "Resumo Transacionalidade" at bounding box center [777, 185] width 84 height 9
click at [730, 187] on input "Resumo Transacionalidade" at bounding box center [726, 185] width 7 height 7
click at [642, 254] on span "Vendas Point" at bounding box center [654, 252] width 41 height 9
click at [629, 254] on input "Vendas Point" at bounding box center [625, 252] width 7 height 7
click at [128, 200] on button "11 de agosto de 2024" at bounding box center [126, 201] width 144 height 22
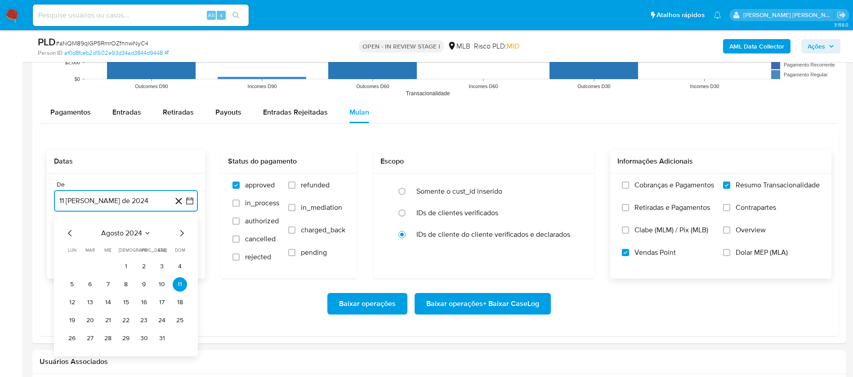
click at [135, 232] on span "agosto 2024" at bounding box center [121, 233] width 41 height 9
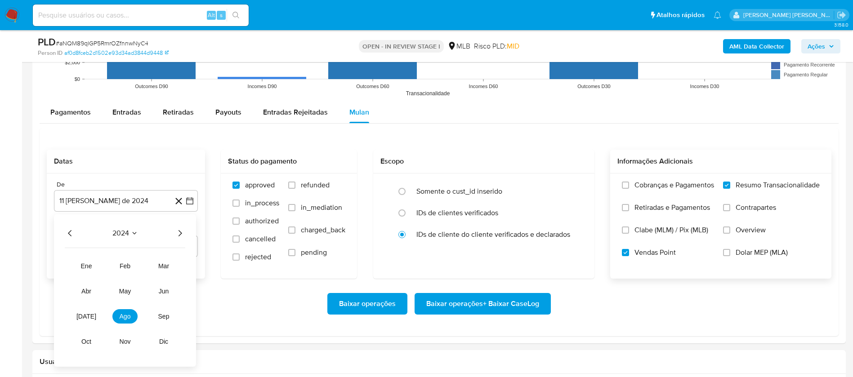
click at [183, 233] on icon "Año siguiente" at bounding box center [179, 233] width 11 height 11
click at [85, 319] on span "jul" at bounding box center [86, 316] width 20 height 7
click at [87, 267] on button "1" at bounding box center [90, 266] width 14 height 14
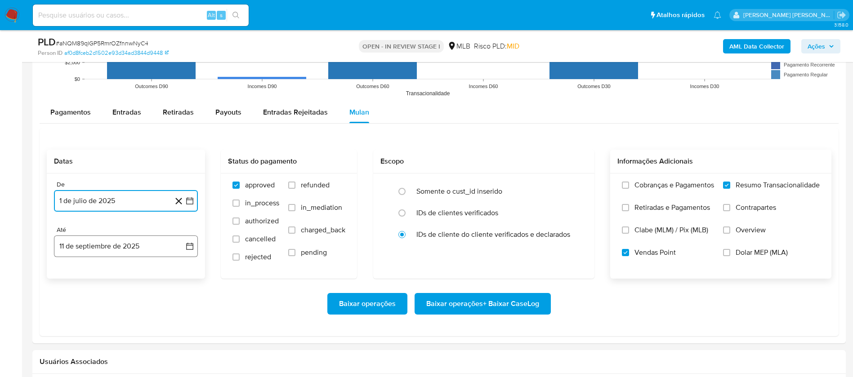
click at [102, 245] on button "11 de septiembre de 2025" at bounding box center [126, 247] width 144 height 22
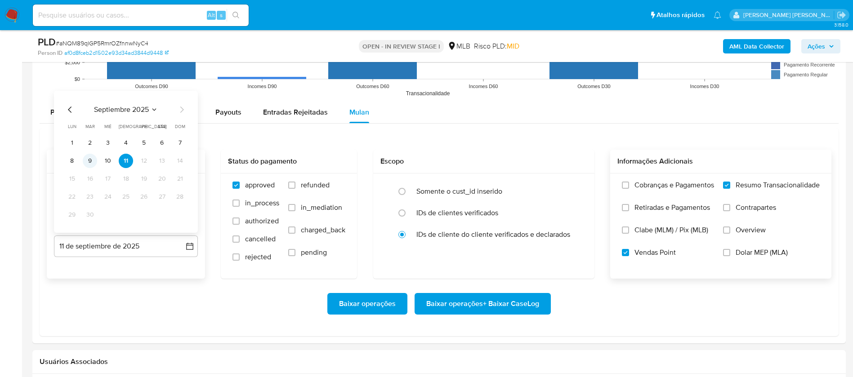
click at [86, 160] on button "9" at bounding box center [90, 161] width 14 height 14
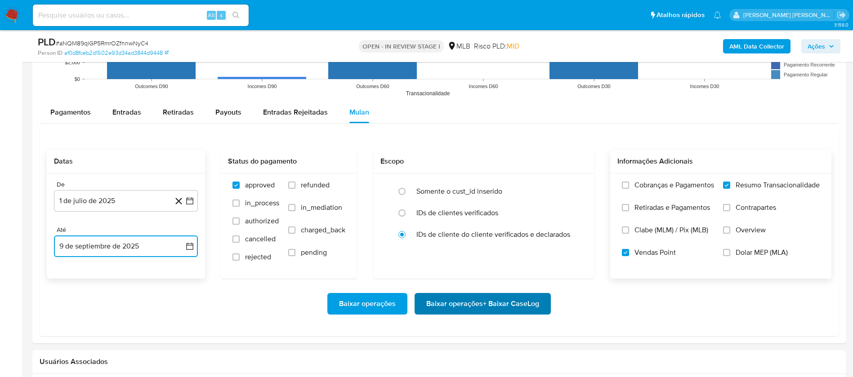
click at [446, 298] on span "Baixar operações + Baixar CaseLog" at bounding box center [482, 304] width 113 height 20
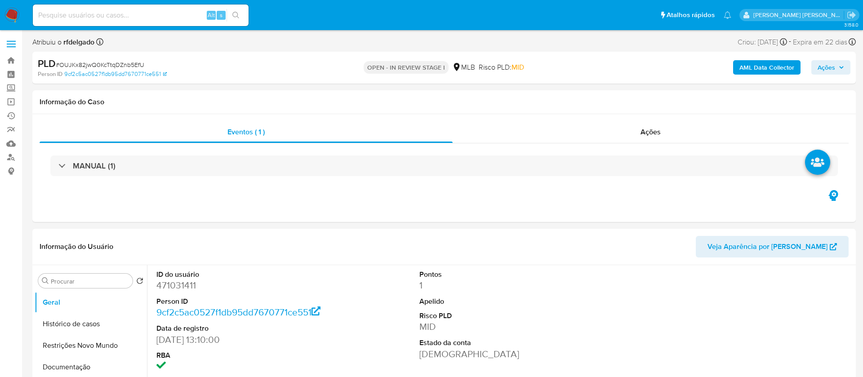
select select "10"
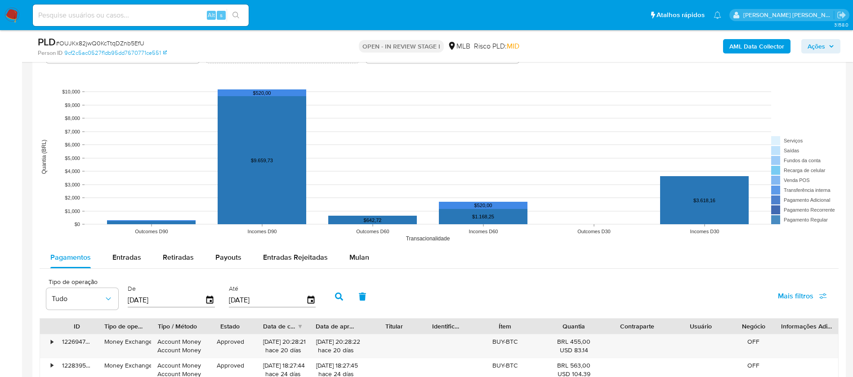
scroll to position [809, 0]
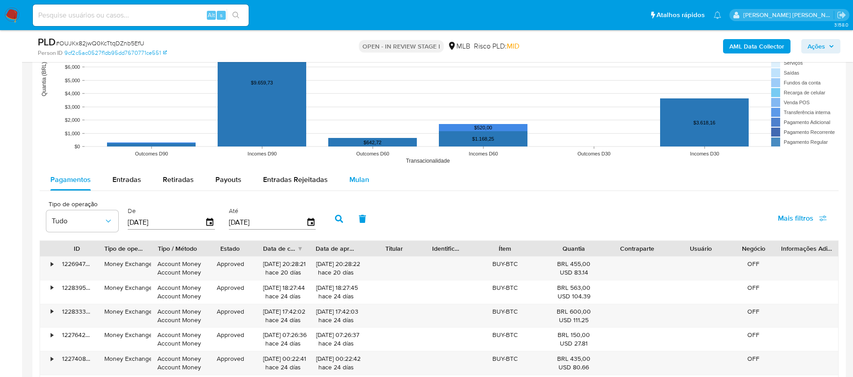
click at [360, 175] on span "Mulan" at bounding box center [359, 179] width 20 height 10
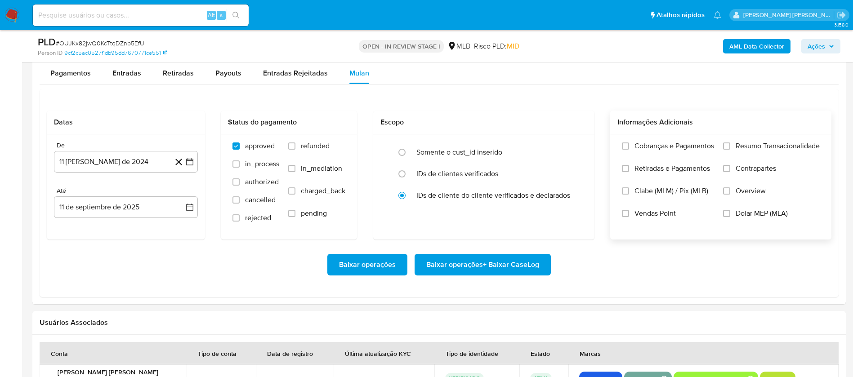
scroll to position [944, 0]
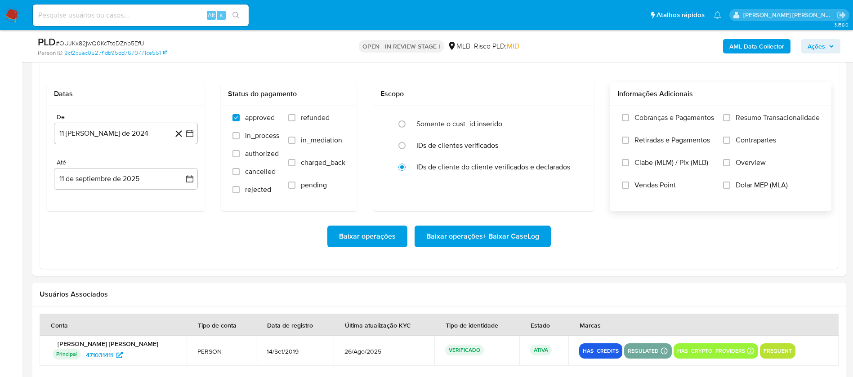
click at [766, 117] on span "Resumo Transacionalidade" at bounding box center [777, 117] width 84 height 9
click at [730, 117] on input "Resumo Transacionalidade" at bounding box center [726, 117] width 7 height 7
click at [668, 186] on span "Vendas Point" at bounding box center [654, 185] width 41 height 9
click at [629, 186] on input "Vendas Point" at bounding box center [625, 185] width 7 height 7
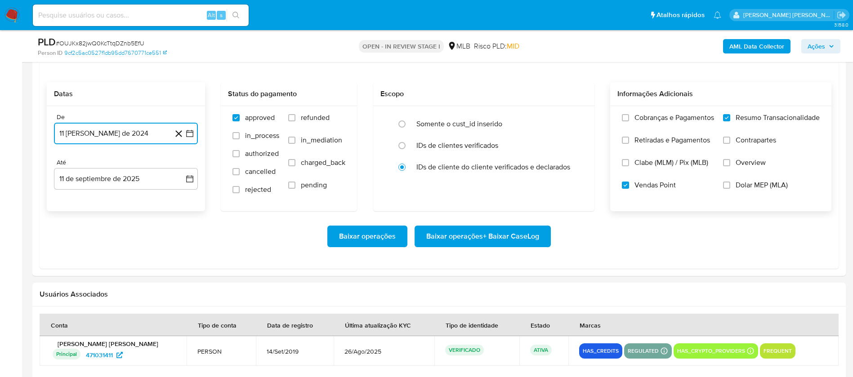
click at [93, 136] on button "11 [PERSON_NAME] de 2024" at bounding box center [126, 134] width 144 height 22
click at [142, 163] on span "agosto 2024" at bounding box center [121, 165] width 41 height 9
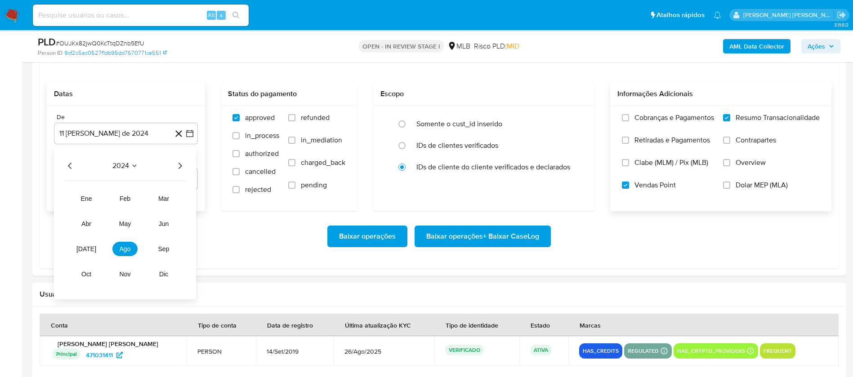
click at [178, 165] on icon "Año siguiente" at bounding box center [179, 165] width 11 height 11
click at [83, 248] on span "[DATE]" at bounding box center [86, 248] width 20 height 7
click at [87, 198] on button "1" at bounding box center [90, 199] width 14 height 14
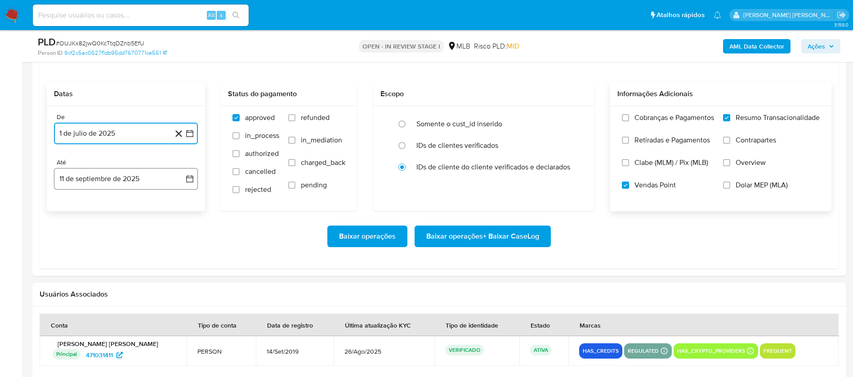
click at [124, 188] on button "11 de septiembre de 2025" at bounding box center [126, 179] width 144 height 22
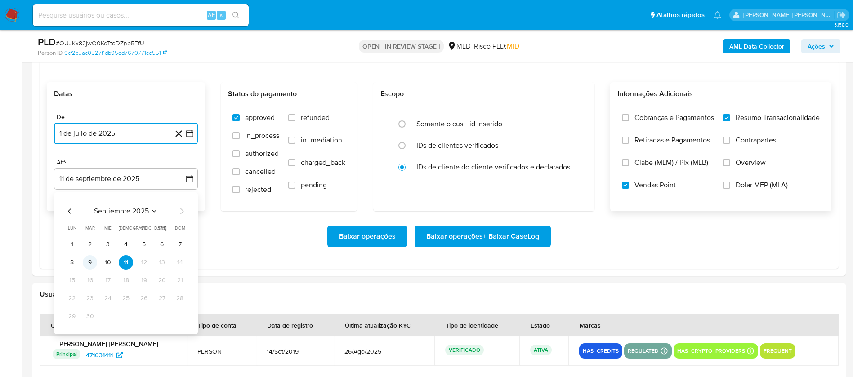
click at [87, 261] on button "9" at bounding box center [90, 262] width 14 height 14
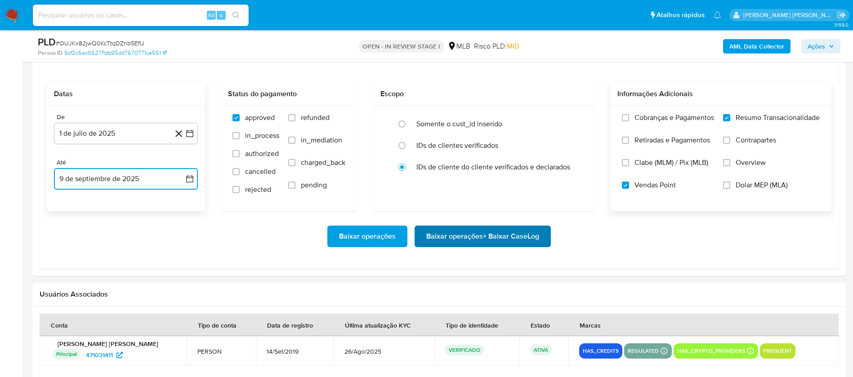
click at [475, 236] on span "Baixar operações + Baixar CaseLog" at bounding box center [482, 237] width 113 height 20
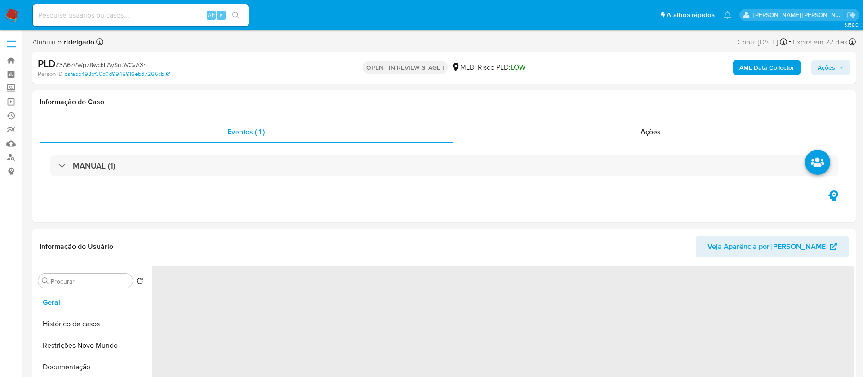
select select "10"
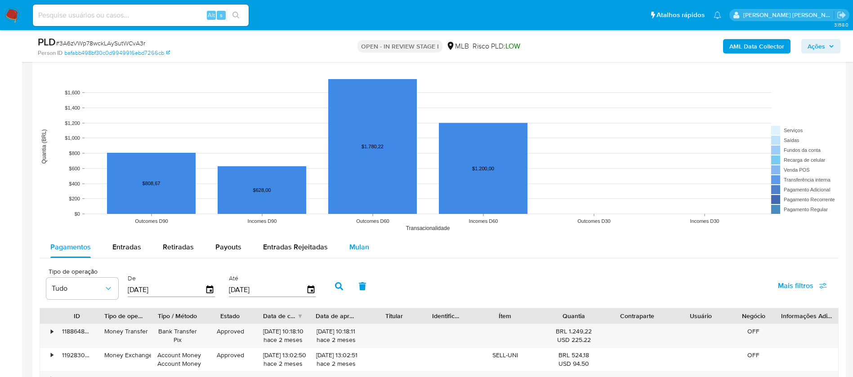
click at [360, 248] on span "Mulan" at bounding box center [359, 247] width 20 height 10
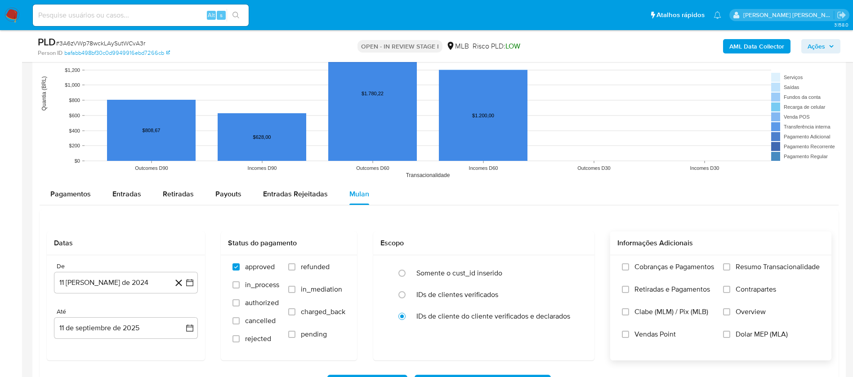
scroll to position [877, 0]
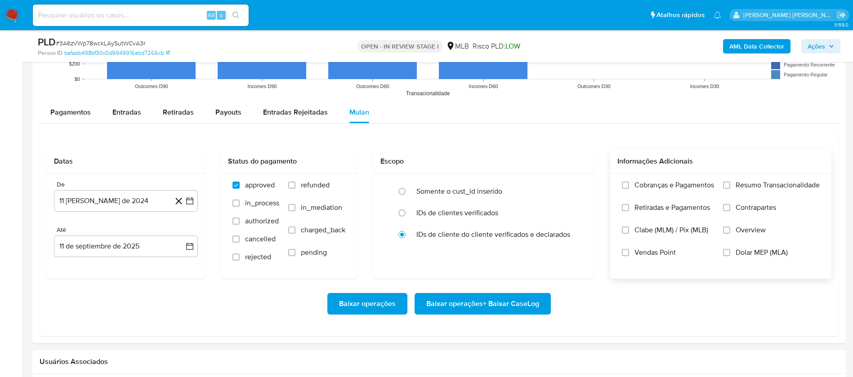
click at [779, 185] on span "Resumo Transacionalidade" at bounding box center [777, 185] width 84 height 9
click at [730, 185] on input "Resumo Transacionalidade" at bounding box center [726, 185] width 7 height 7
click at [663, 255] on span "Vendas Point" at bounding box center [654, 252] width 41 height 9
click at [629, 255] on input "Vendas Point" at bounding box center [625, 252] width 7 height 7
click at [151, 199] on button "11 de agosto de 2024" at bounding box center [126, 201] width 144 height 22
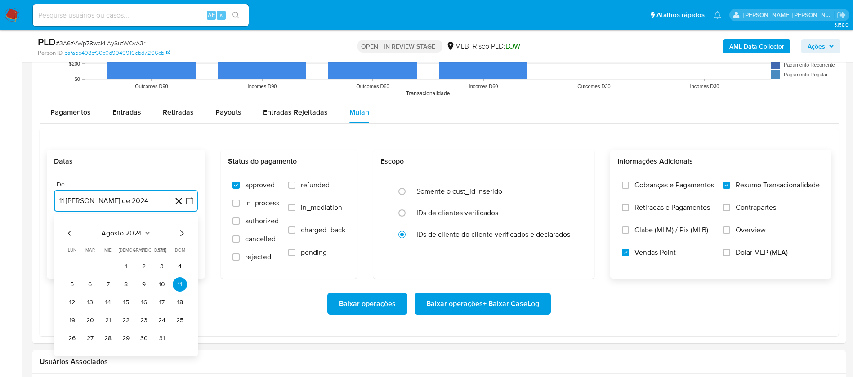
click at [137, 235] on span "agosto 2024" at bounding box center [121, 233] width 41 height 9
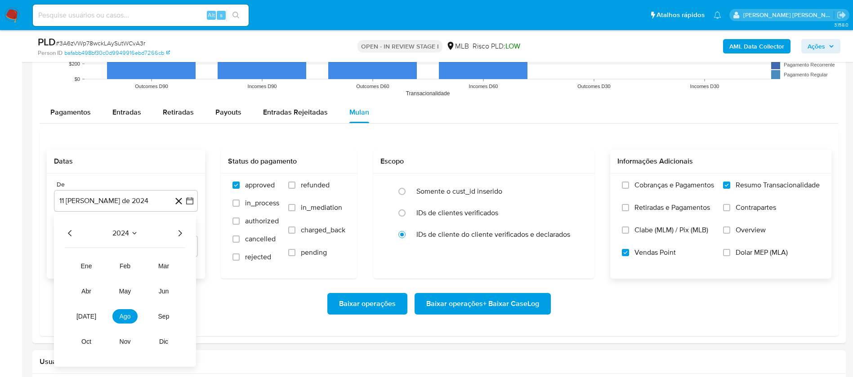
click at [183, 233] on icon "Año siguiente" at bounding box center [179, 233] width 11 height 11
click at [90, 315] on button "jul" at bounding box center [86, 316] width 25 height 14
click at [92, 266] on button "1" at bounding box center [90, 266] width 14 height 14
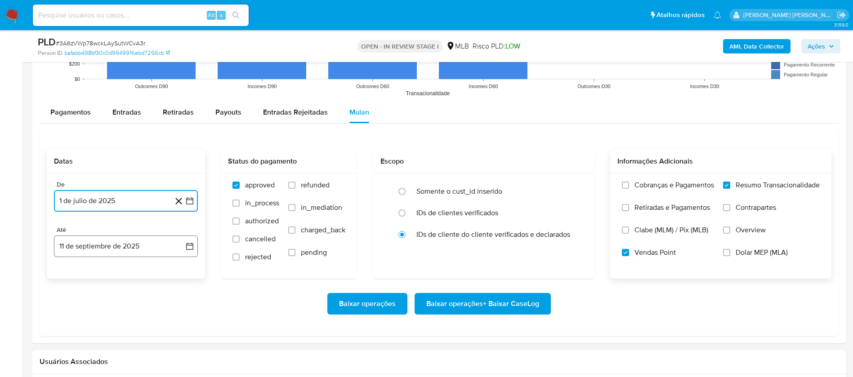
click at [107, 251] on button "11 de septiembre de 2025" at bounding box center [126, 247] width 144 height 22
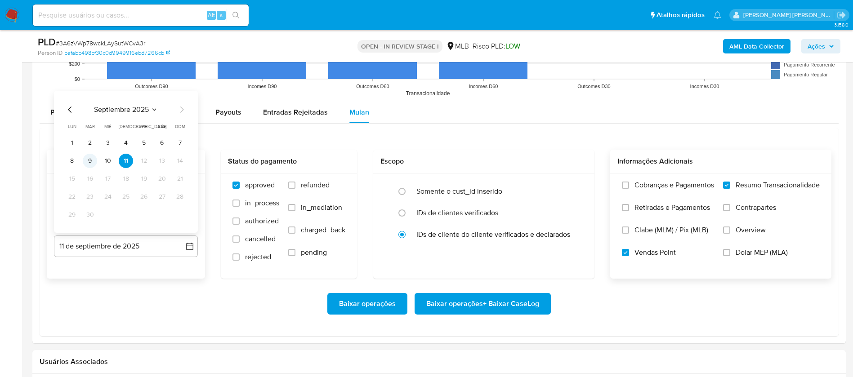
click at [89, 160] on button "9" at bounding box center [90, 161] width 14 height 14
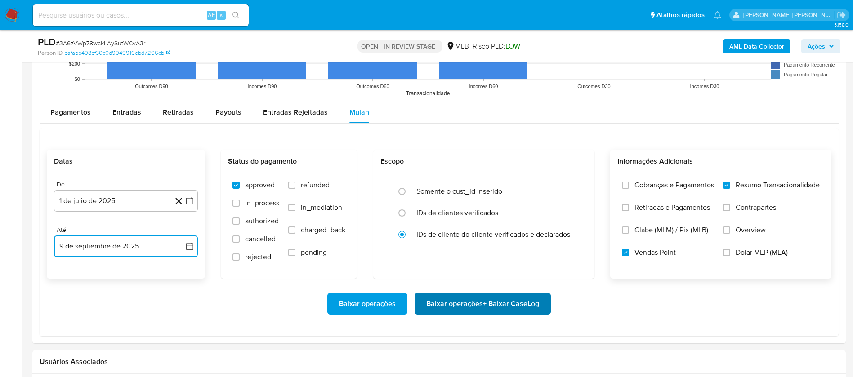
click at [501, 307] on span "Baixar operações + Baixar CaseLog" at bounding box center [482, 304] width 113 height 20
